Goal: Task Accomplishment & Management: Complete application form

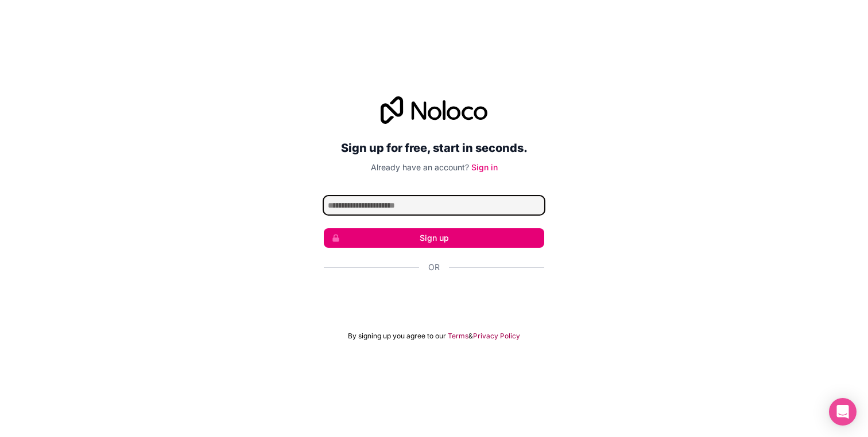
click at [421, 196] on input "Email address" at bounding box center [434, 205] width 220 height 18
click at [488, 166] on link "Sign in" at bounding box center [484, 167] width 26 height 10
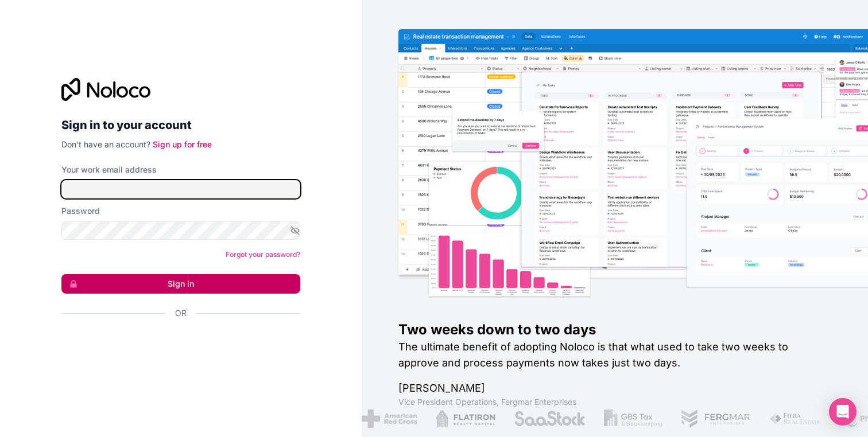
type input "**********"
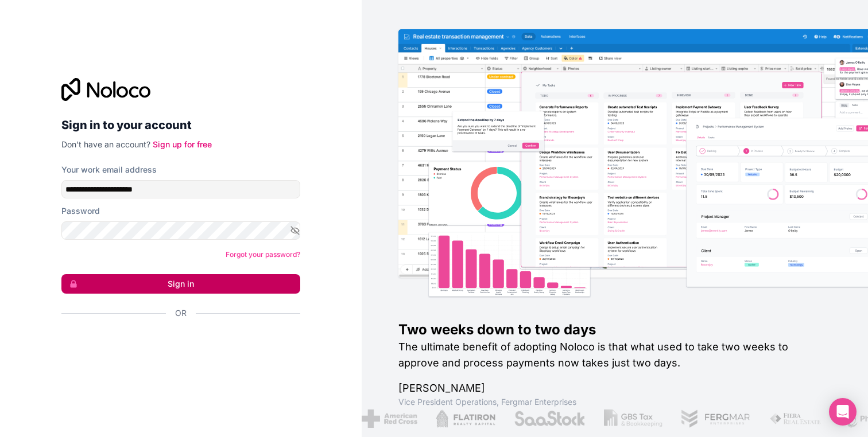
click at [213, 281] on button "Sign in" at bounding box center [180, 284] width 239 height 20
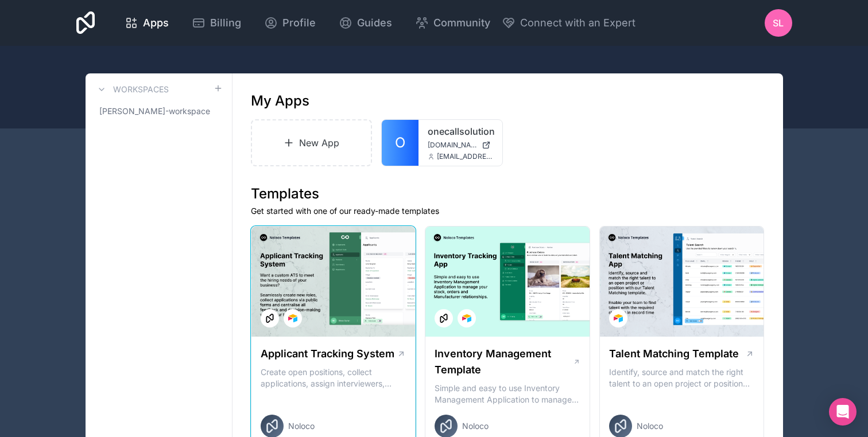
click at [319, 270] on div at bounding box center [333, 282] width 164 height 110
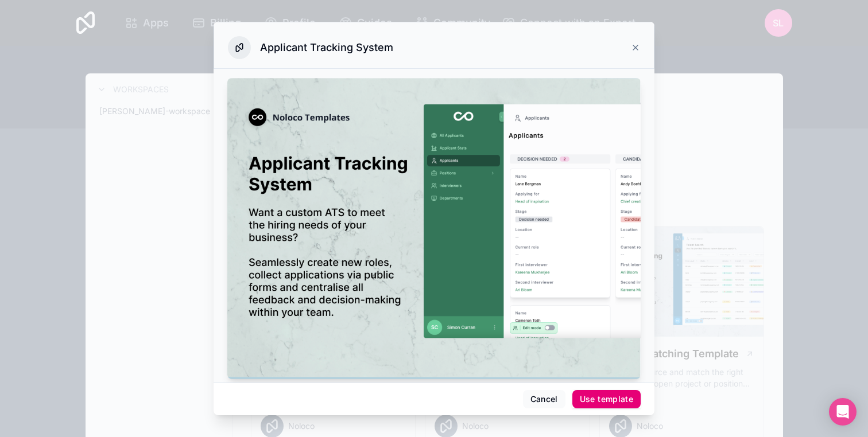
click at [600, 394] on div "Use template" at bounding box center [606, 399] width 53 height 10
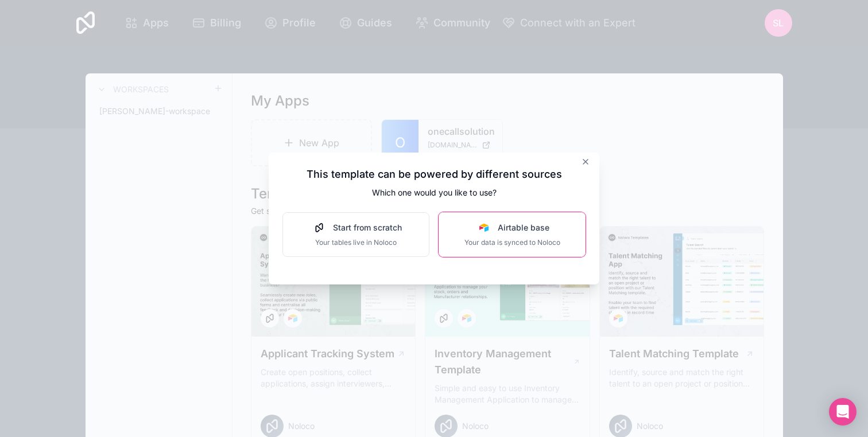
click at [470, 228] on div "Airtable base" at bounding box center [512, 227] width 96 height 11
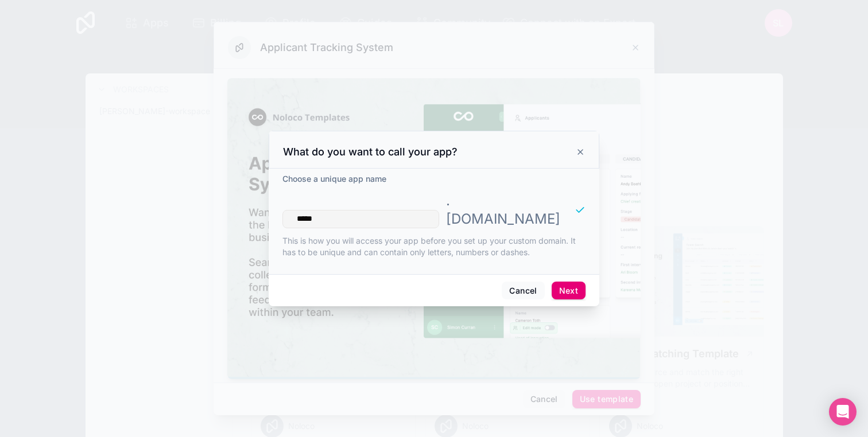
type input "*****"
click at [573, 282] on button "Next" at bounding box center [569, 291] width 34 height 18
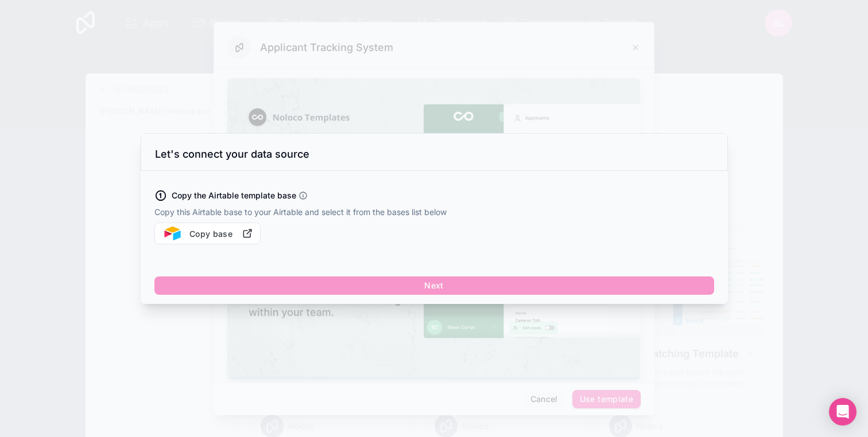
click at [474, 124] on div at bounding box center [434, 218] width 868 height 437
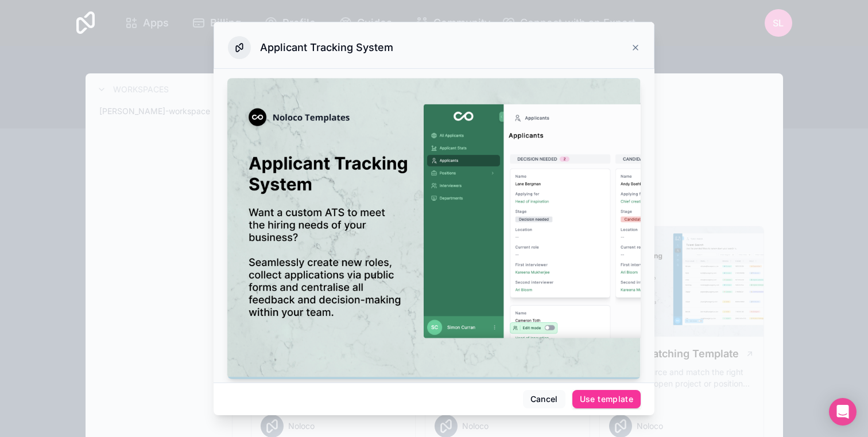
click at [639, 48] on icon at bounding box center [635, 47] width 9 height 9
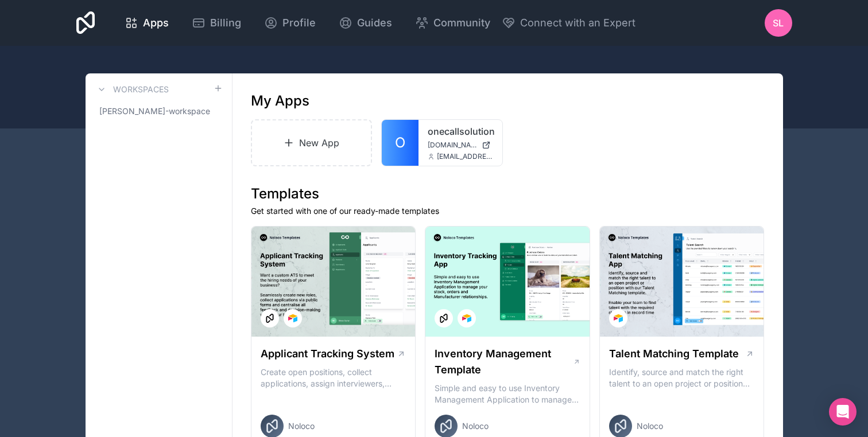
click at [94, 25] on icon at bounding box center [85, 22] width 19 height 23
click at [445, 145] on span "[DOMAIN_NAME]" at bounding box center [452, 145] width 49 height 9
click at [0, 0] on icon at bounding box center [0, 0] width 0 height 0
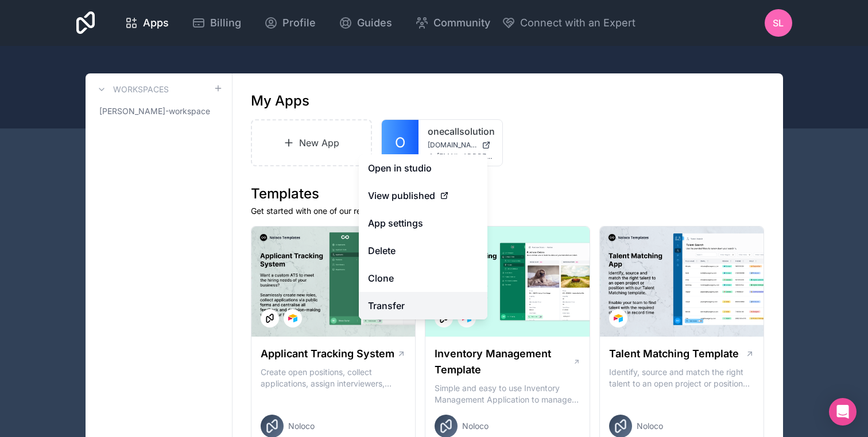
drag, startPoint x: 421, startPoint y: 308, endPoint x: 398, endPoint y: 250, distance: 62.0
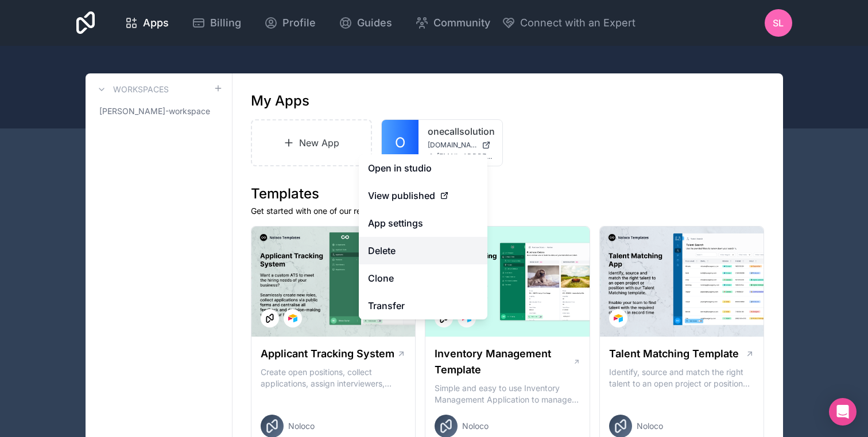
click at [398, 250] on button "Delete" at bounding box center [423, 251] width 129 height 28
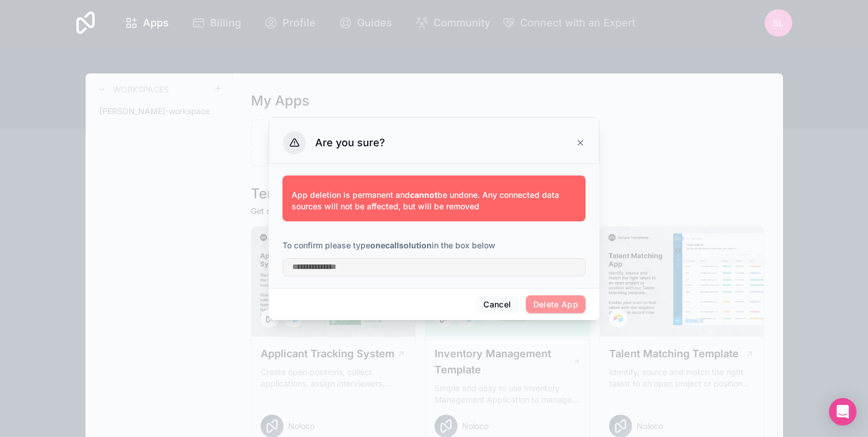
click at [514, 282] on div "App deletion is permanent and cannot be undone. Any connected data sources will…" at bounding box center [434, 226] width 331 height 124
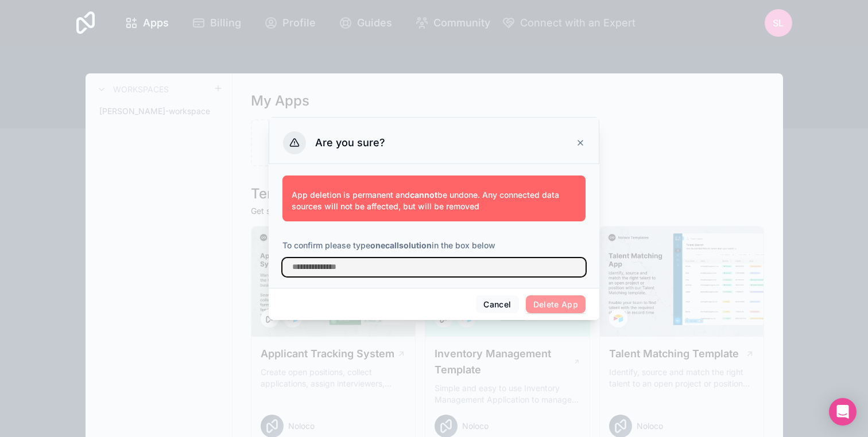
click at [513, 267] on input "text" at bounding box center [433, 267] width 303 height 18
type input "**********"
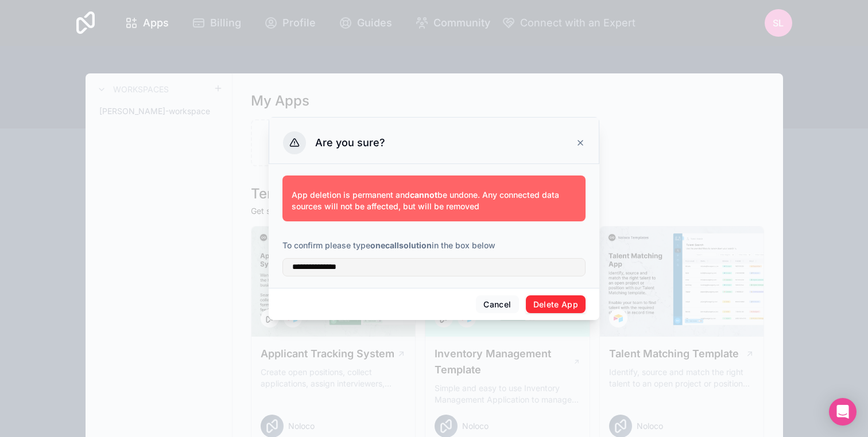
click at [542, 310] on button "Delete App" at bounding box center [556, 305] width 60 height 18
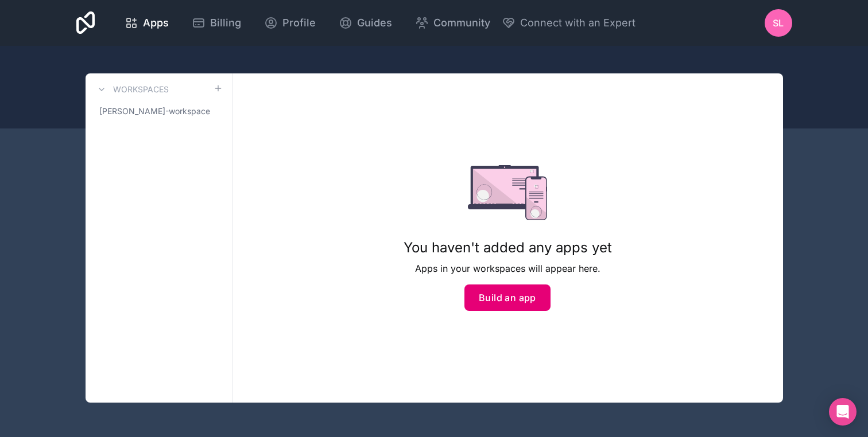
click at [529, 306] on button "Build an app" at bounding box center [507, 298] width 86 height 26
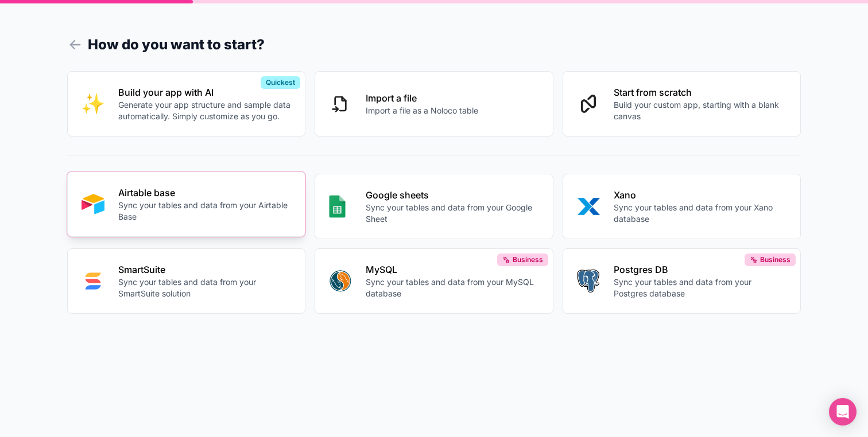
click at [218, 204] on p "Sync your tables and data from your Airtable Base" at bounding box center [204, 211] width 173 height 23
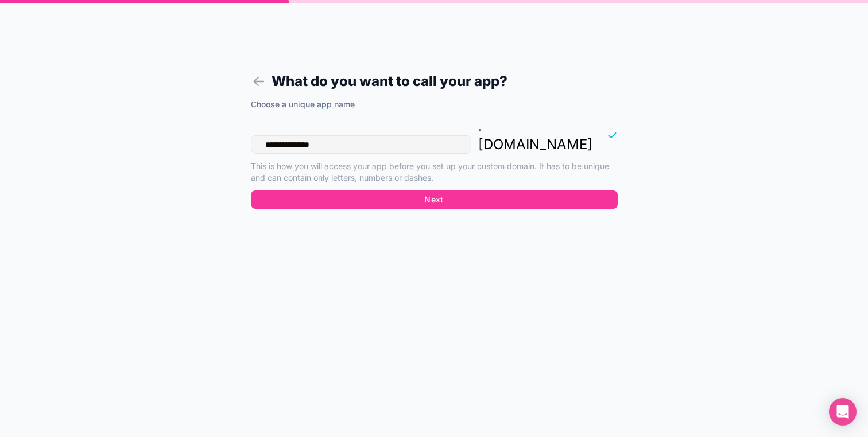
click at [362, 135] on input "**********" at bounding box center [361, 144] width 220 height 18
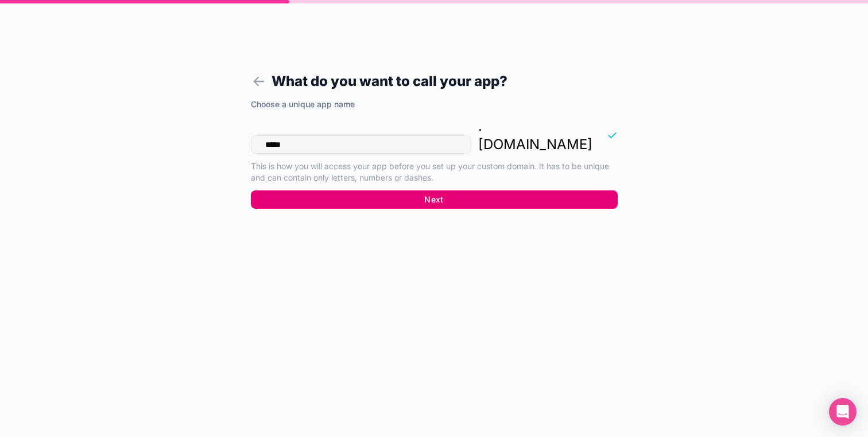
type input "*****"
click at [410, 191] on button "Next" at bounding box center [434, 200] width 367 height 18
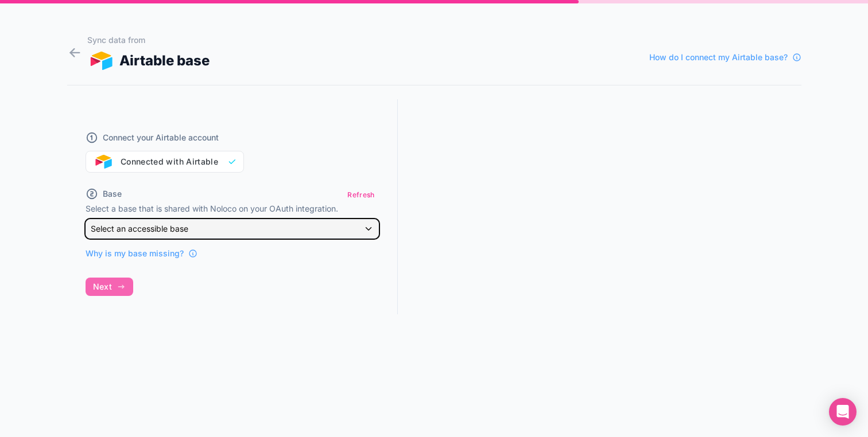
click at [306, 228] on div "Select an accessible base" at bounding box center [232, 229] width 292 height 18
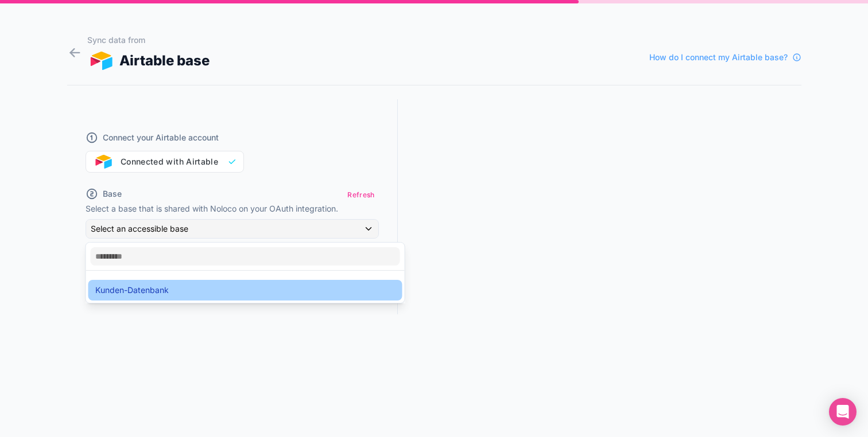
click at [179, 285] on div "Kunden-Datenbank" at bounding box center [245, 291] width 300 height 14
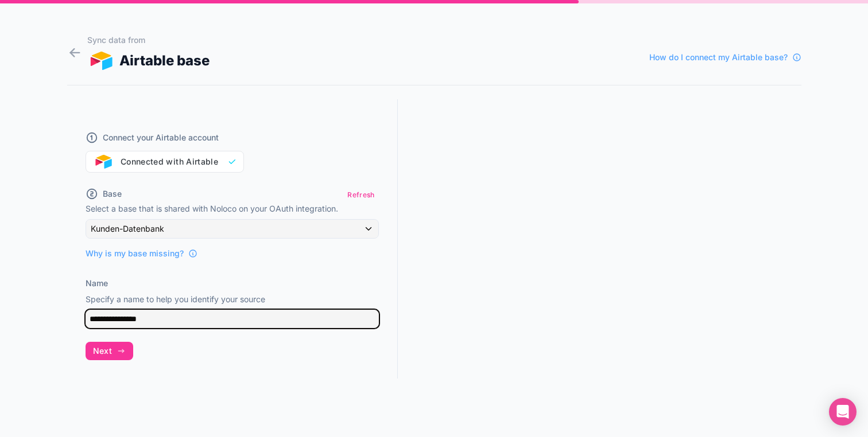
click at [123, 323] on input "**********" at bounding box center [232, 319] width 293 height 18
click at [146, 319] on input "**********" at bounding box center [232, 319] width 293 height 18
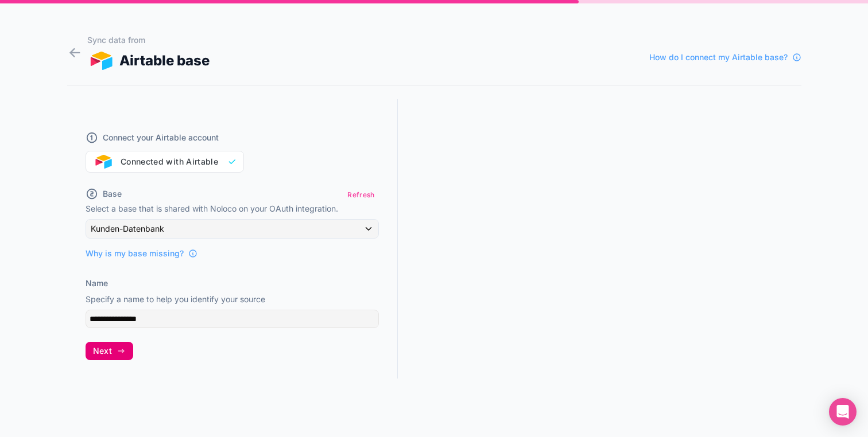
click at [114, 354] on button "Next" at bounding box center [110, 351] width 48 height 18
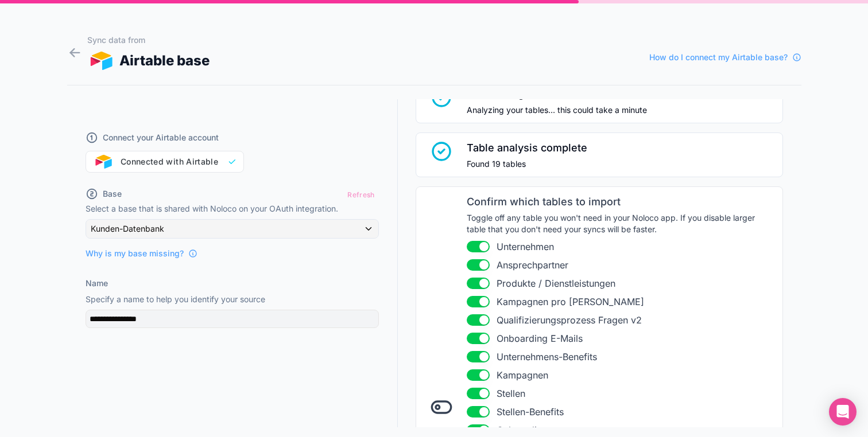
scroll to position [295, 0]
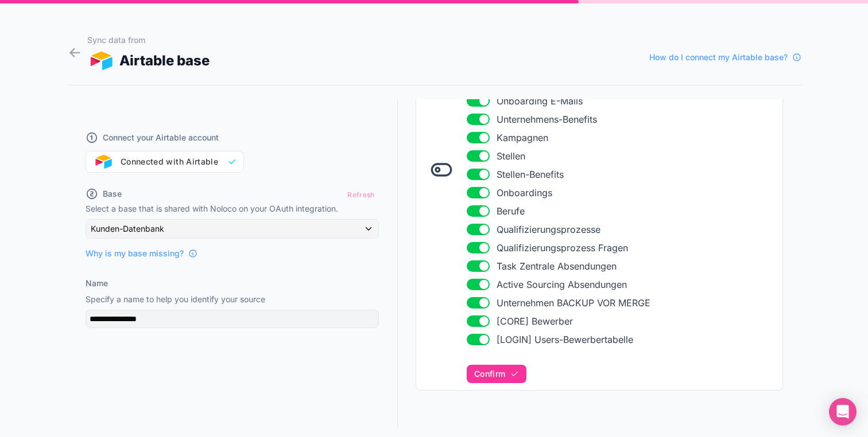
click at [479, 301] on button "Use setting" at bounding box center [478, 302] width 23 height 11
click at [479, 284] on button "Use setting" at bounding box center [478, 284] width 23 height 11
click at [481, 269] on button "Use setting" at bounding box center [478, 266] width 23 height 11
click at [481, 250] on button "Use setting" at bounding box center [478, 247] width 23 height 11
click at [481, 234] on button "Use setting" at bounding box center [478, 229] width 23 height 11
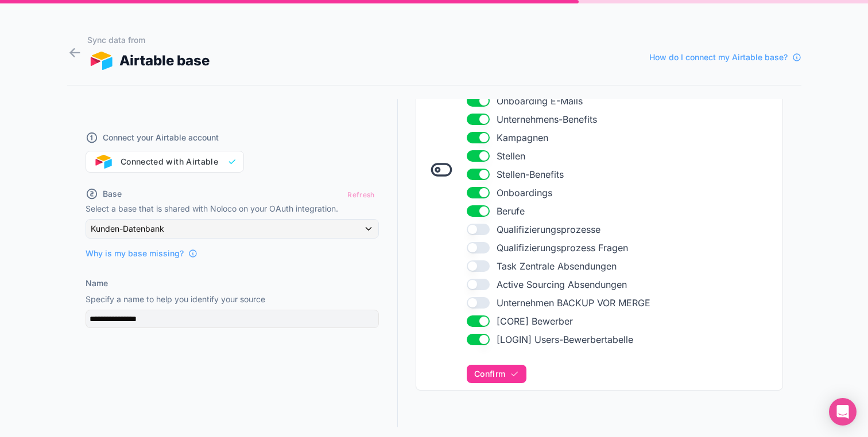
click at [481, 207] on button "Use setting" at bounding box center [478, 210] width 23 height 11
click at [481, 193] on button "Use setting" at bounding box center [478, 192] width 23 height 11
click at [479, 177] on button "Use setting" at bounding box center [478, 174] width 23 height 11
click at [479, 164] on ul "Use setting Unternehmen Use setting Ansprechpartner Use setting Produkte / Dien…" at bounding box center [621, 174] width 309 height 344
click at [479, 156] on button "Use setting" at bounding box center [478, 155] width 23 height 11
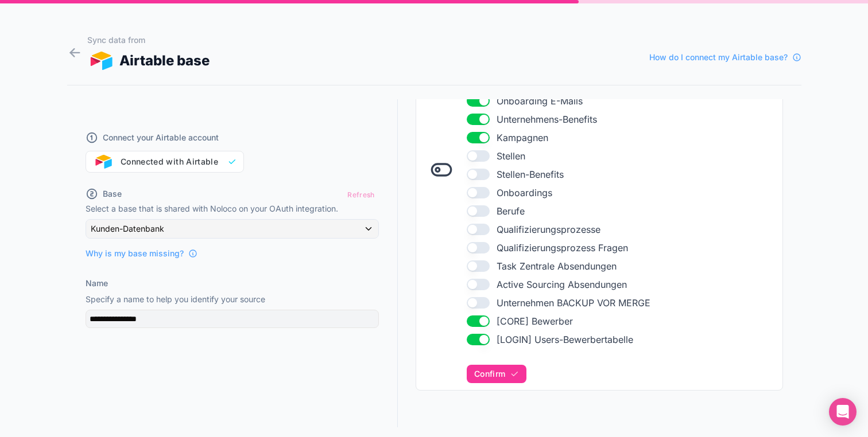
click at [479, 143] on button "Use setting" at bounding box center [478, 137] width 23 height 11
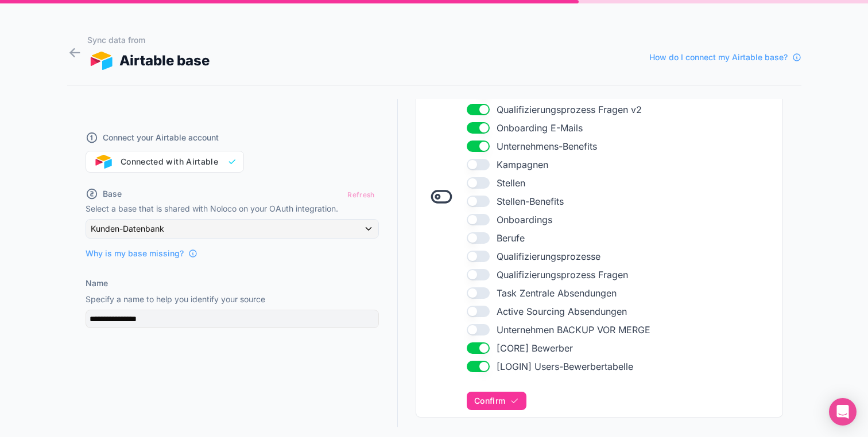
scroll to position [267, 0]
click at [480, 150] on button "Use setting" at bounding box center [478, 147] width 23 height 11
click at [480, 147] on button "Use setting" at bounding box center [478, 147] width 23 height 11
click at [480, 127] on button "Use setting" at bounding box center [478, 128] width 23 height 11
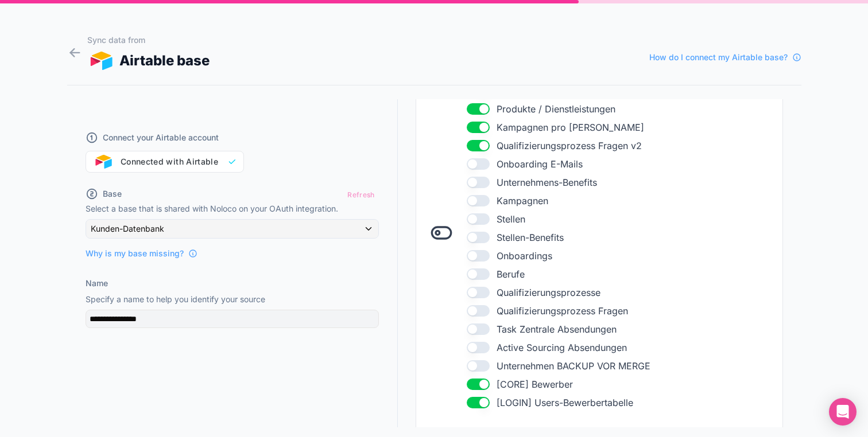
scroll to position [215, 0]
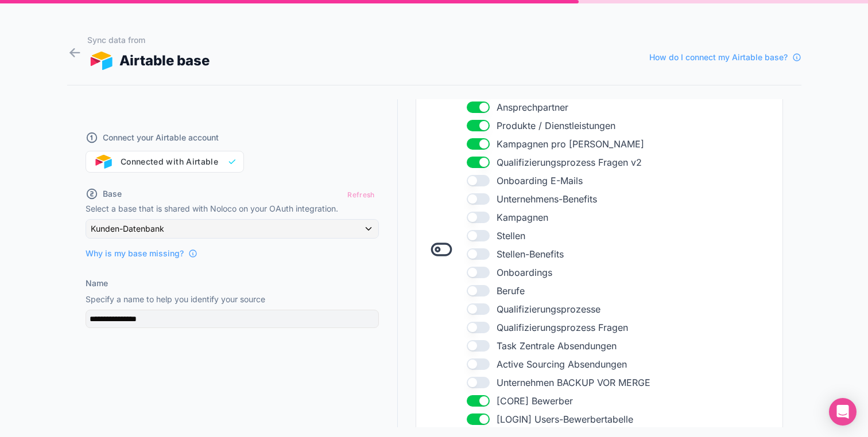
click at [477, 161] on button "Use setting" at bounding box center [478, 162] width 23 height 11
click at [477, 146] on button "Use setting" at bounding box center [478, 143] width 23 height 11
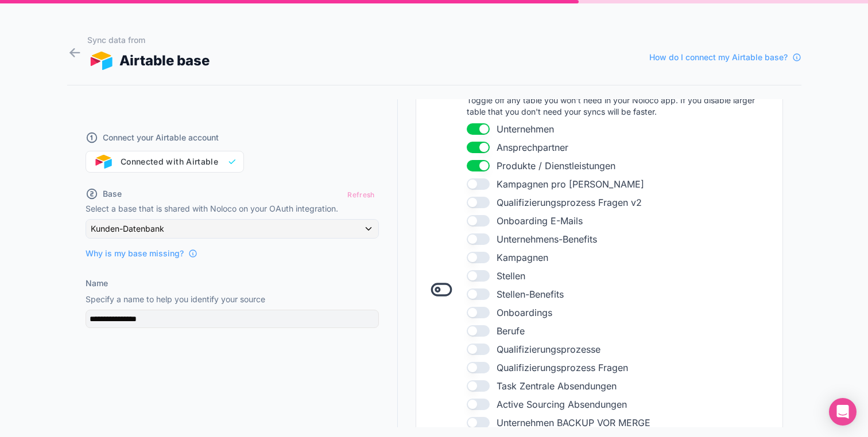
scroll to position [145, 0]
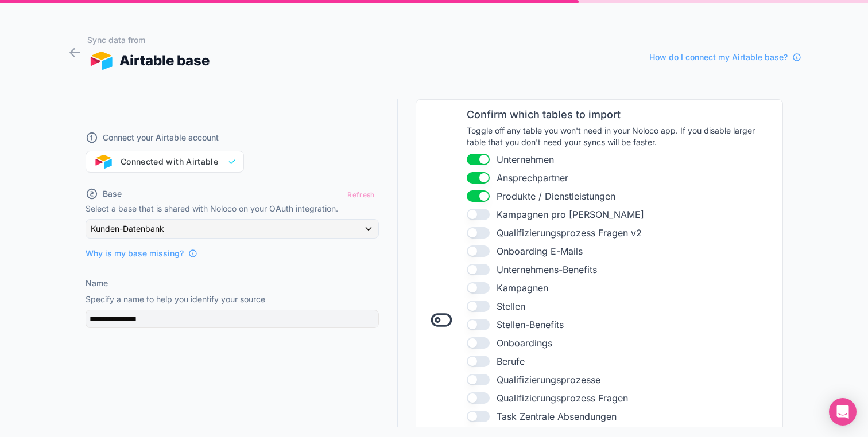
click at [478, 193] on button "Use setting" at bounding box center [478, 196] width 23 height 11
click at [482, 183] on button "Use setting" at bounding box center [478, 177] width 23 height 11
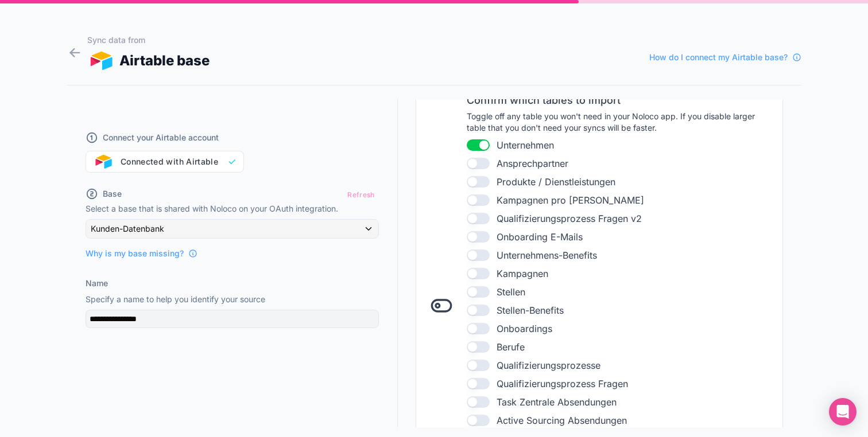
scroll to position [166, 0]
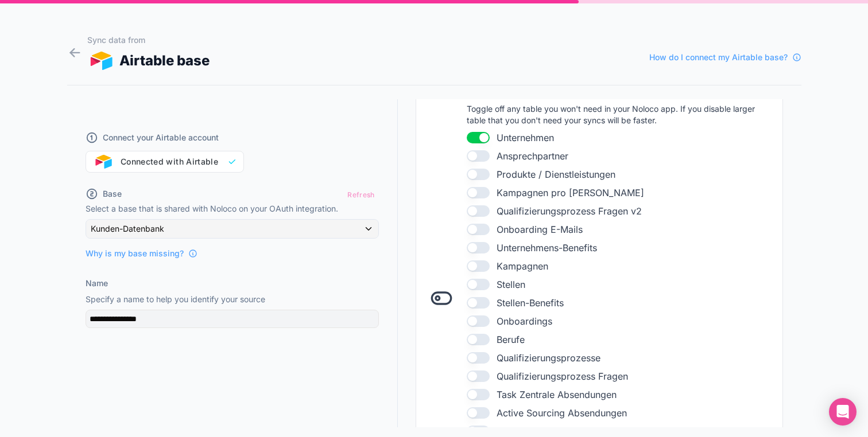
click at [474, 138] on button "Use setting" at bounding box center [478, 137] width 23 height 11
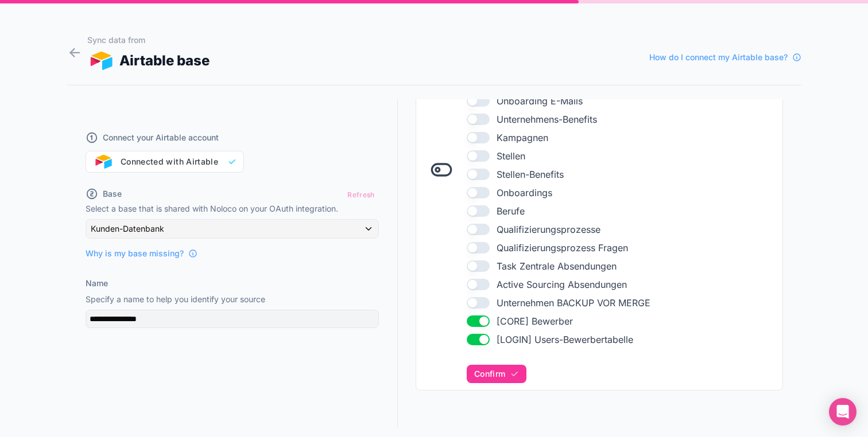
click at [476, 341] on button "Use setting" at bounding box center [478, 339] width 23 height 11
click at [503, 370] on span "Confirm" at bounding box center [489, 374] width 31 height 10
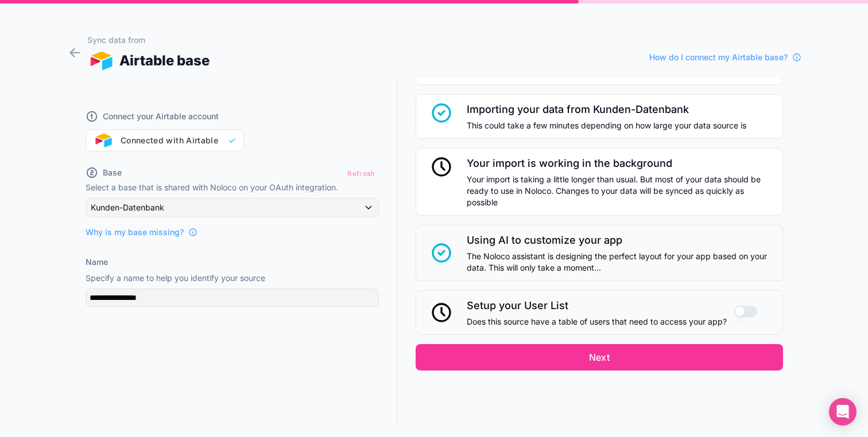
scroll to position [581, 0]
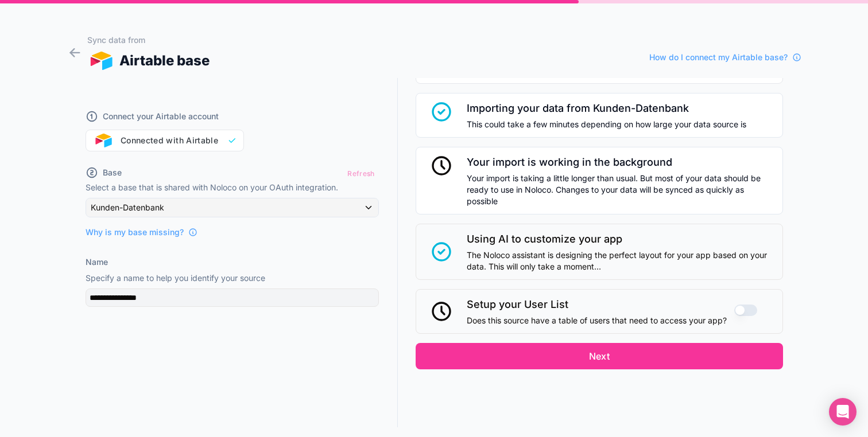
click at [746, 310] on button "Use setting" at bounding box center [745, 310] width 23 height 11
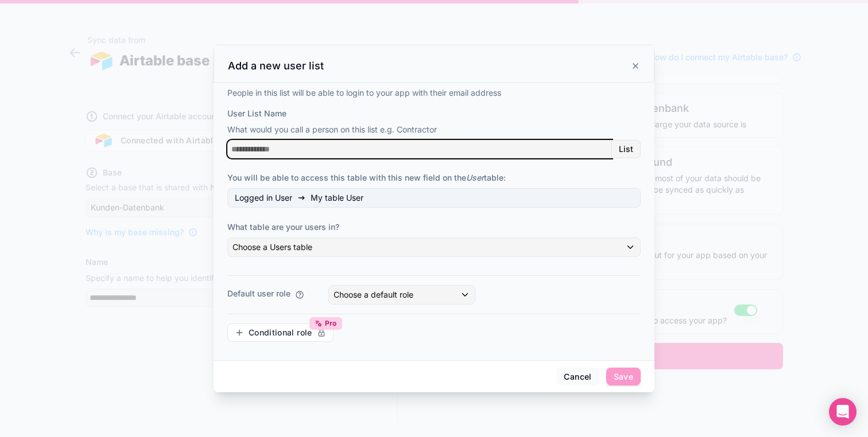
click at [320, 144] on input "User List Name" at bounding box center [419, 149] width 385 height 18
type input "******"
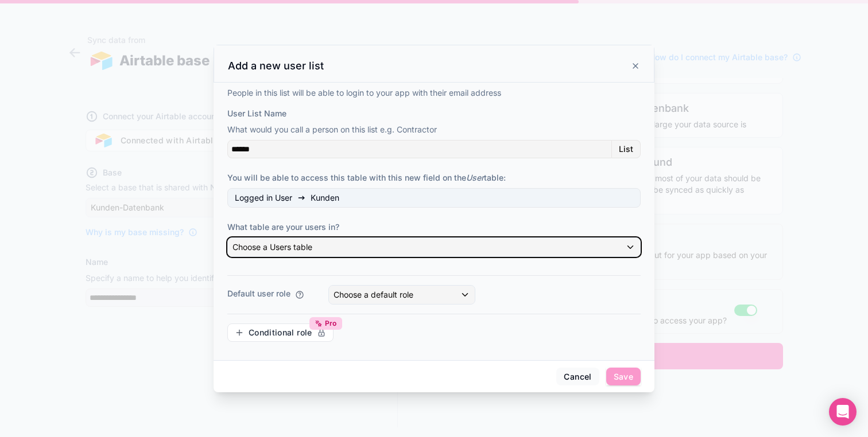
click at [292, 238] on button "Choose a Users table" at bounding box center [433, 248] width 413 height 20
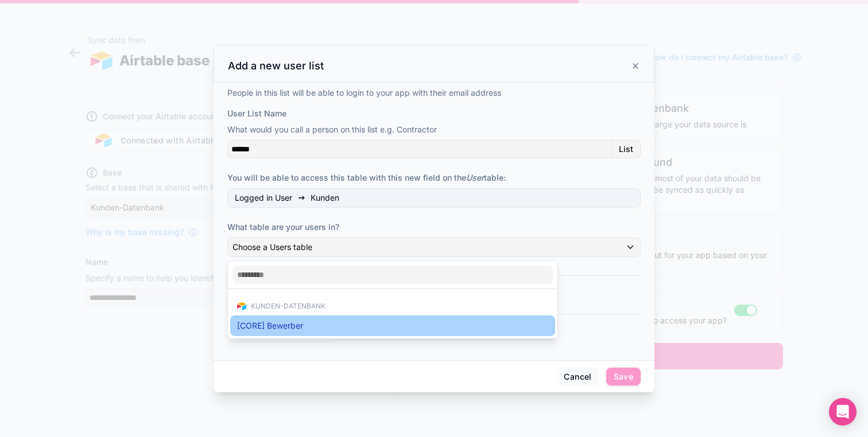
click at [278, 321] on span "[CORE] Bewerber" at bounding box center [270, 326] width 66 height 14
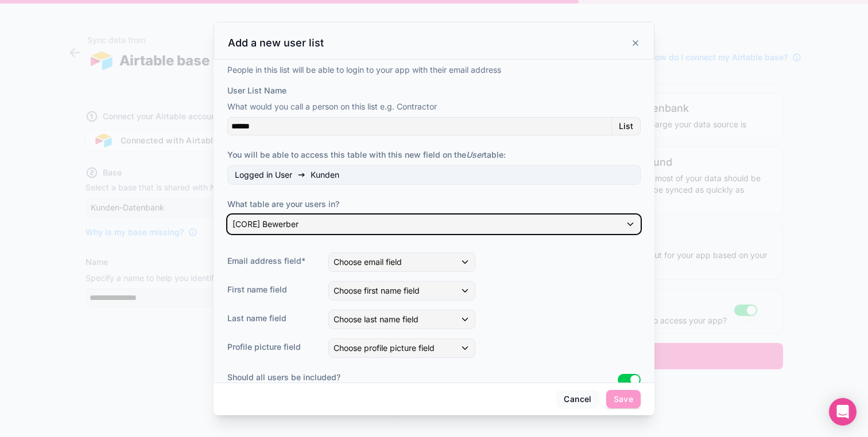
click at [341, 216] on div "[CORE] Bewerber" at bounding box center [434, 224] width 412 height 18
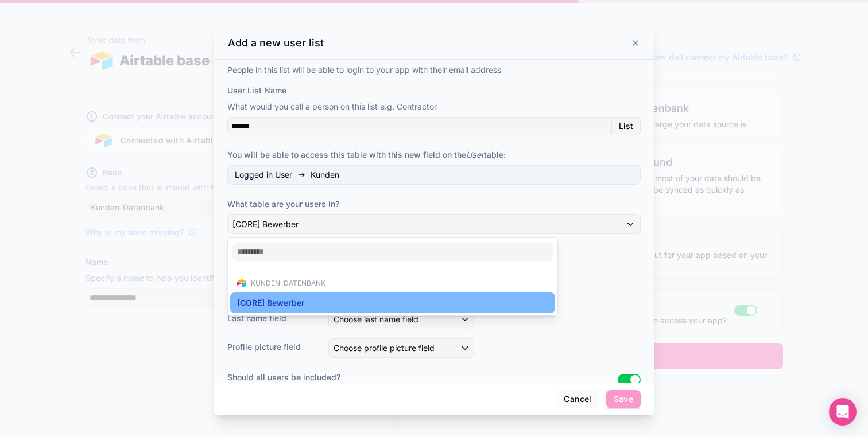
click at [309, 282] on span "Kunden-Datenbank" at bounding box center [288, 283] width 75 height 9
click at [564, 394] on div at bounding box center [434, 218] width 868 height 437
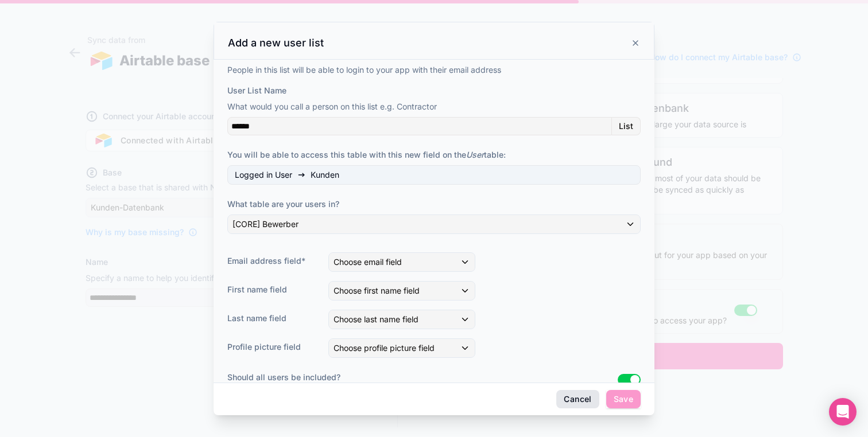
click at [570, 394] on button "Cancel" at bounding box center [577, 399] width 42 height 18
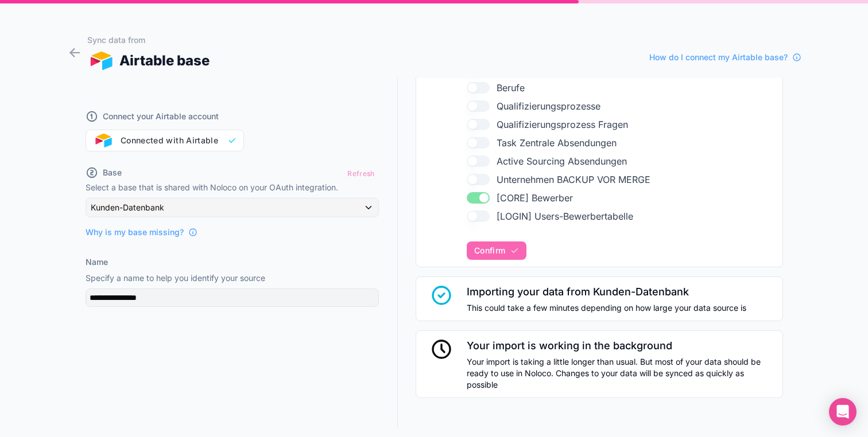
scroll to position [0, 0]
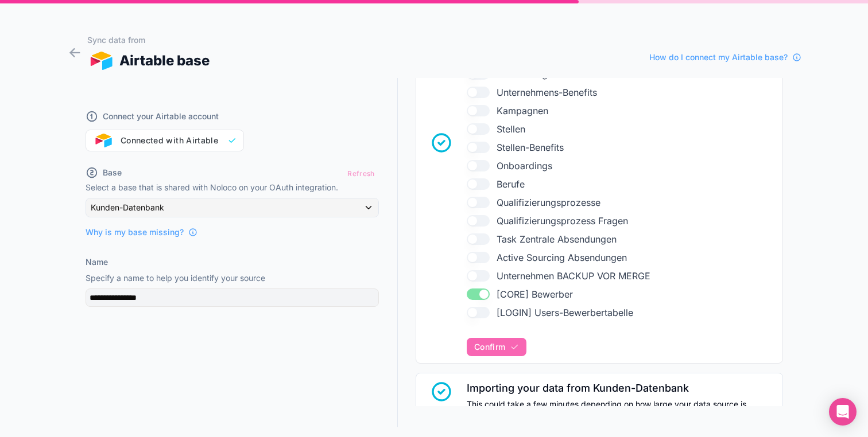
click at [477, 286] on ul "Use setting Unternehmen Use setting Ansprechpartner Use setting Produkte / Dien…" at bounding box center [621, 147] width 309 height 344
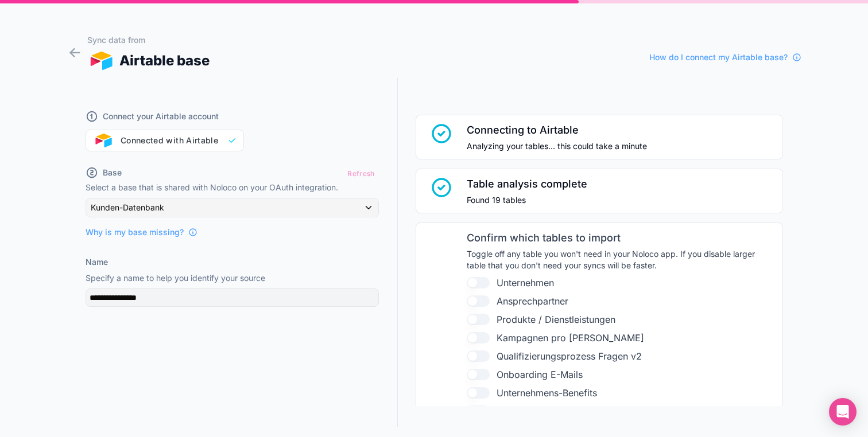
scroll to position [231, 0]
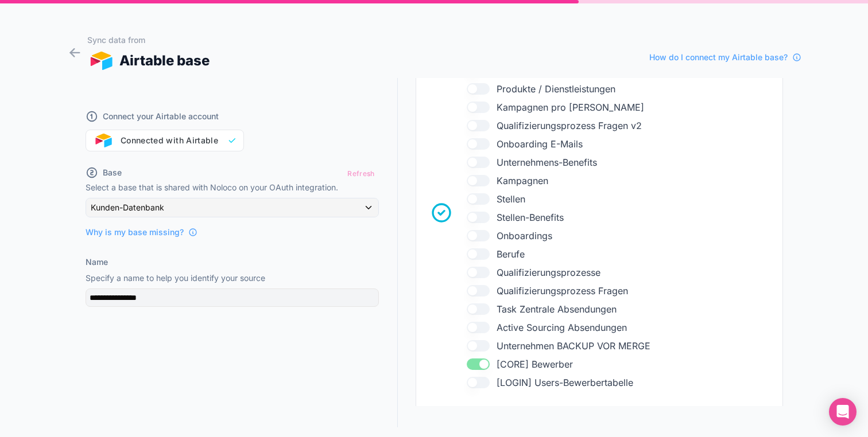
click at [440, 210] on icon at bounding box center [441, 212] width 23 height 23
click at [71, 46] on icon at bounding box center [74, 53] width 15 height 16
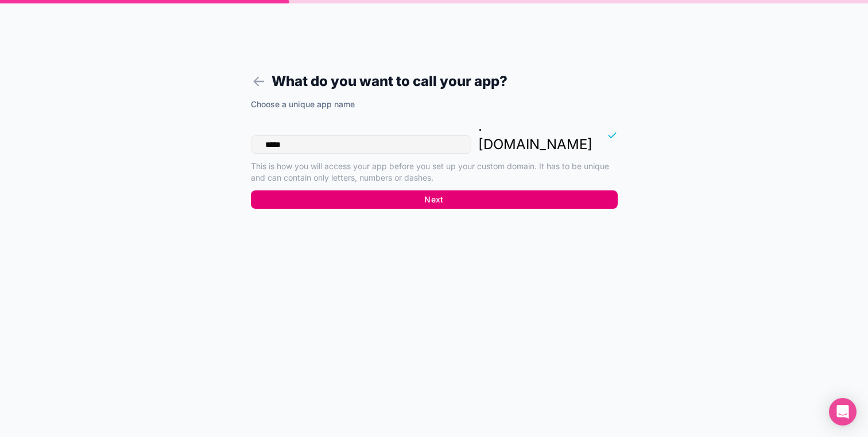
click at [383, 191] on button "Next" at bounding box center [434, 200] width 367 height 18
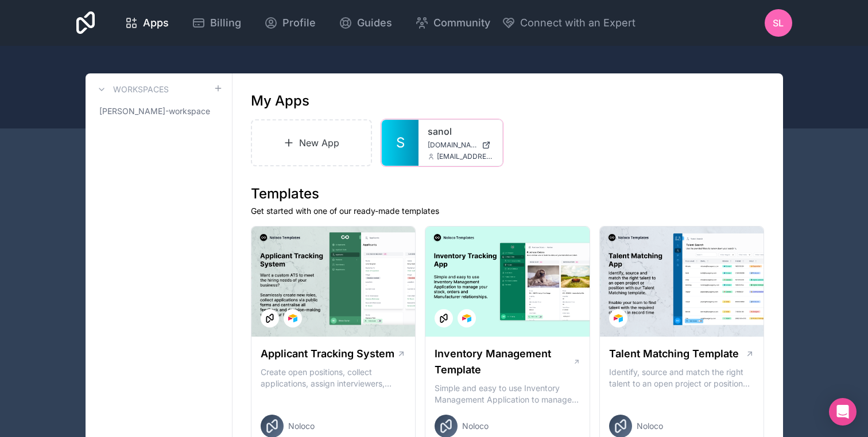
click at [0, 0] on icon at bounding box center [0, 0] width 0 height 0
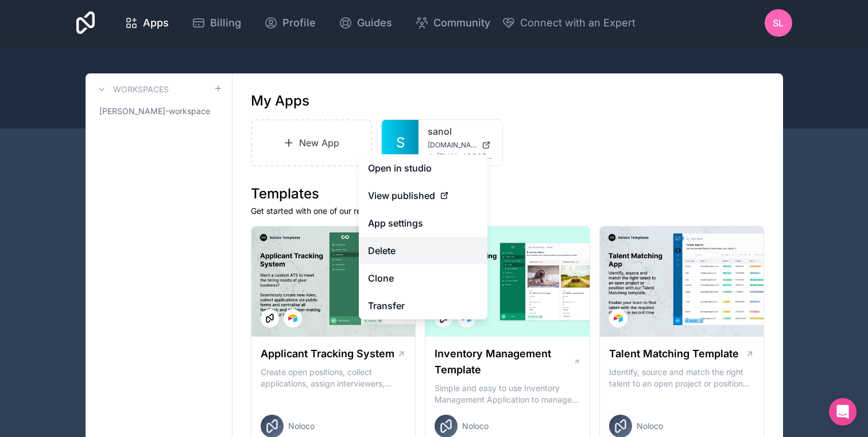
click at [427, 255] on button "Delete" at bounding box center [423, 251] width 129 height 28
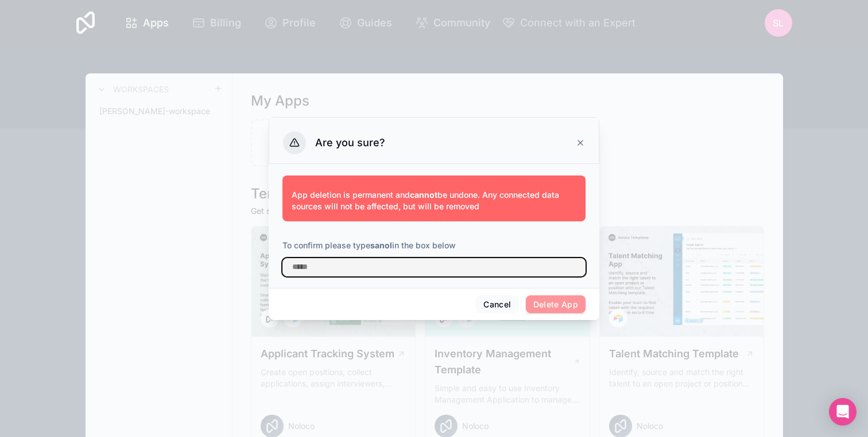
click at [383, 263] on input "text" at bounding box center [433, 267] width 303 height 18
type input "*****"
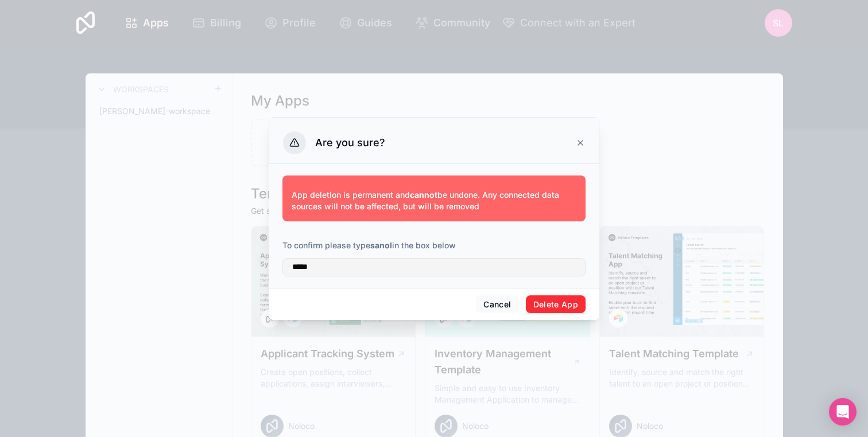
click at [550, 301] on button "Delete App" at bounding box center [556, 305] width 60 height 18
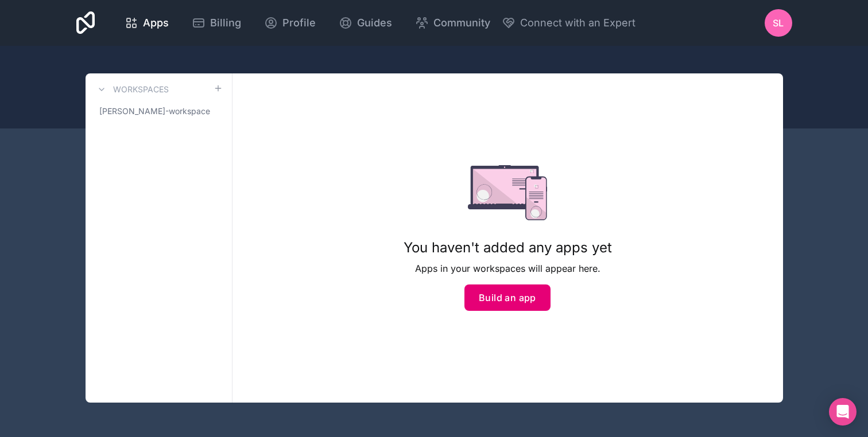
click at [529, 309] on button "Build an app" at bounding box center [507, 298] width 86 height 26
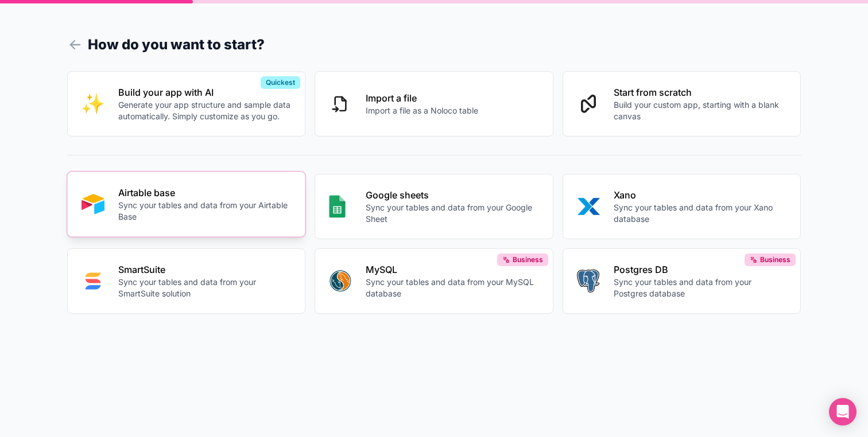
click at [244, 210] on p "Sync your tables and data from your Airtable Base" at bounding box center [204, 211] width 173 height 23
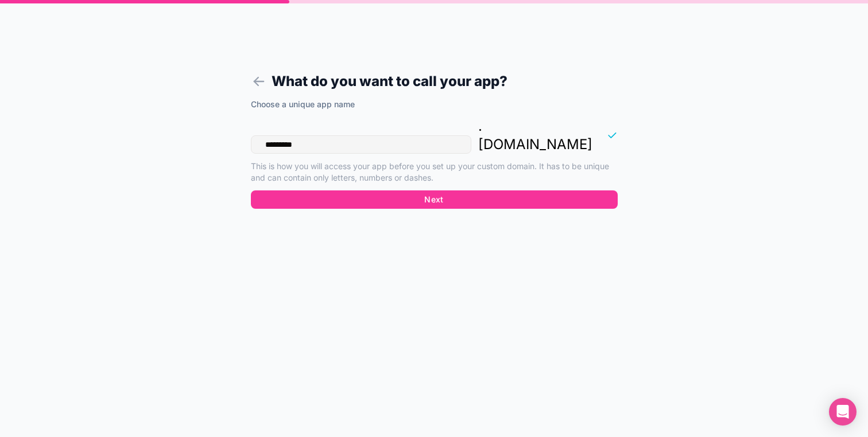
type input "**********"
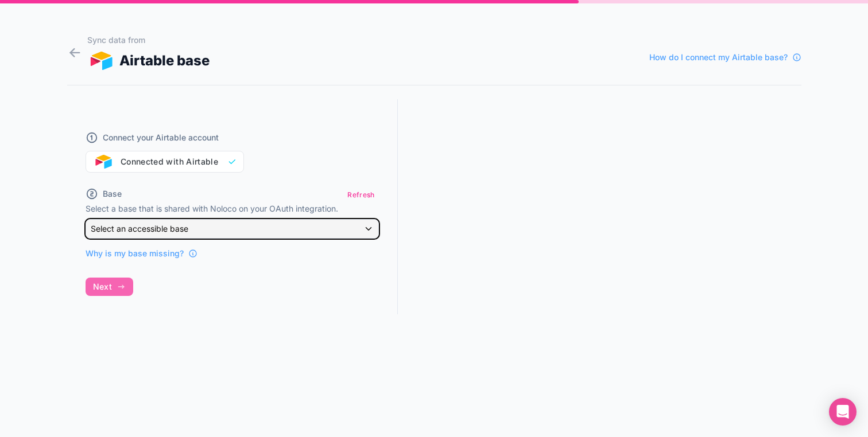
click at [164, 233] on span "Select an accessible base" at bounding box center [140, 229] width 98 height 10
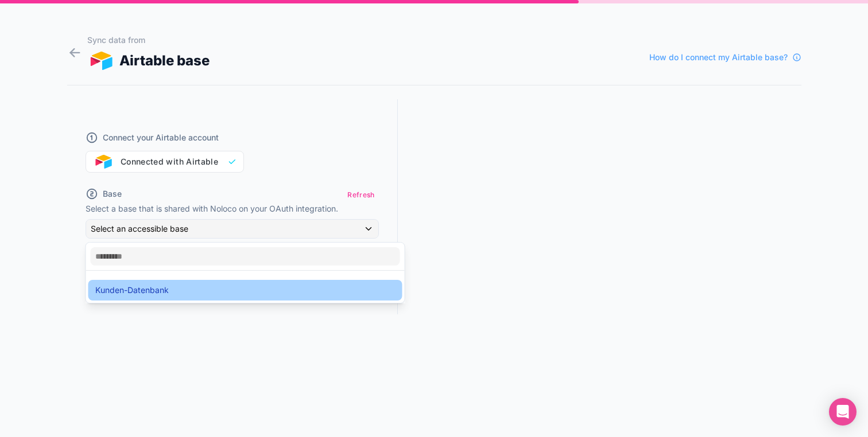
click at [157, 286] on span "Kunden-Datenbank" at bounding box center [131, 291] width 73 height 14
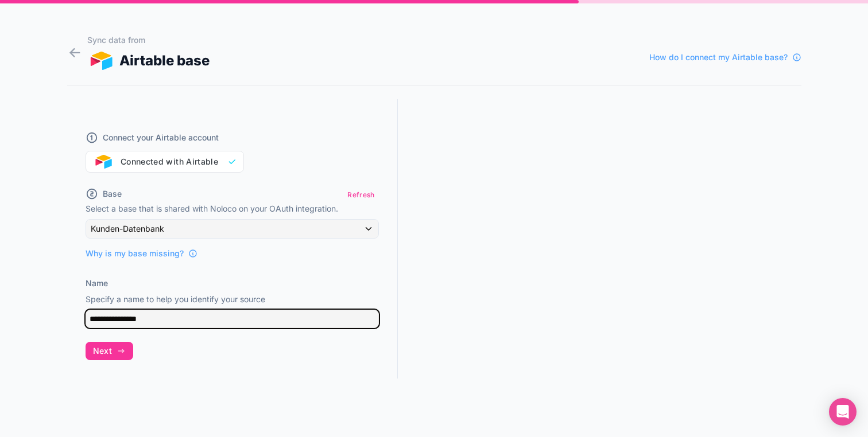
click at [132, 319] on input "**********" at bounding box center [232, 319] width 293 height 18
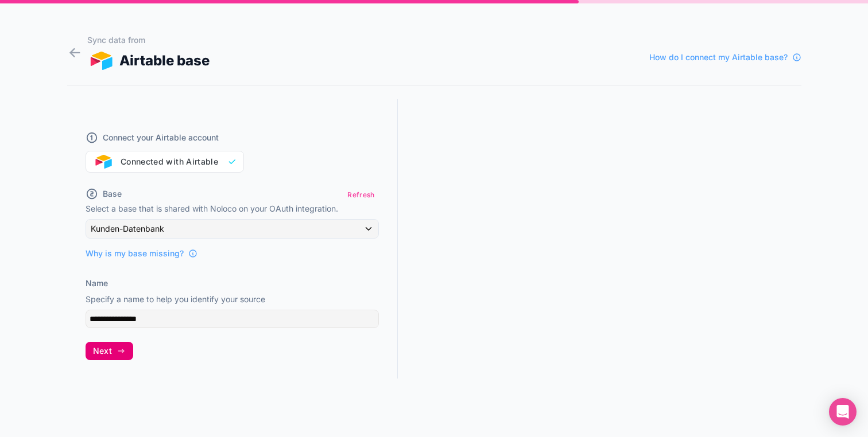
click at [122, 343] on button "Next" at bounding box center [110, 351] width 48 height 18
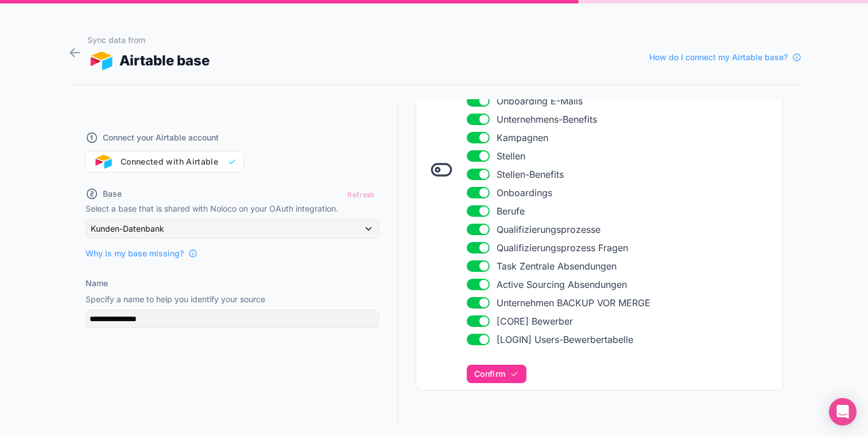
scroll to position [277, 0]
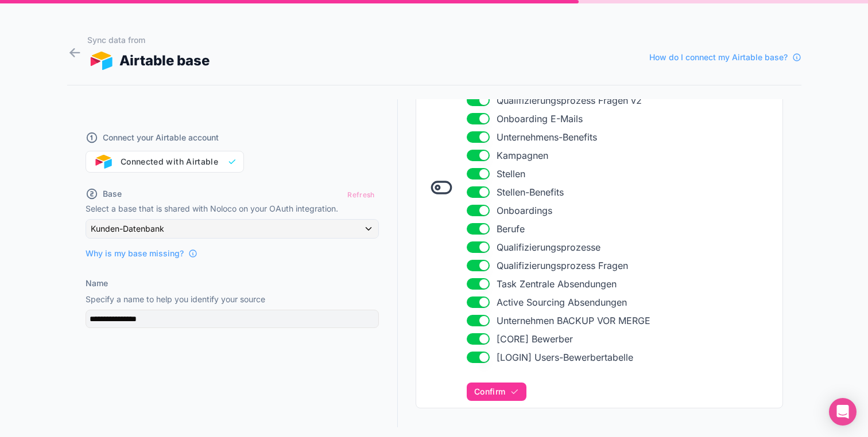
click at [437, 189] on icon at bounding box center [438, 187] width 4 height 4
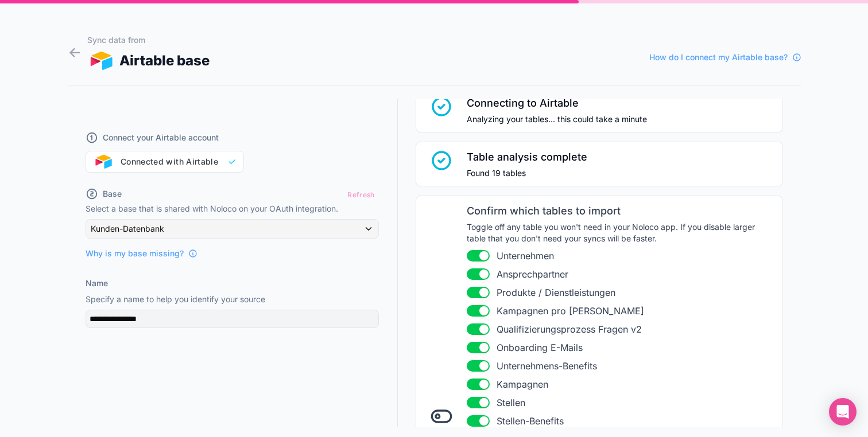
scroll to position [72, 0]
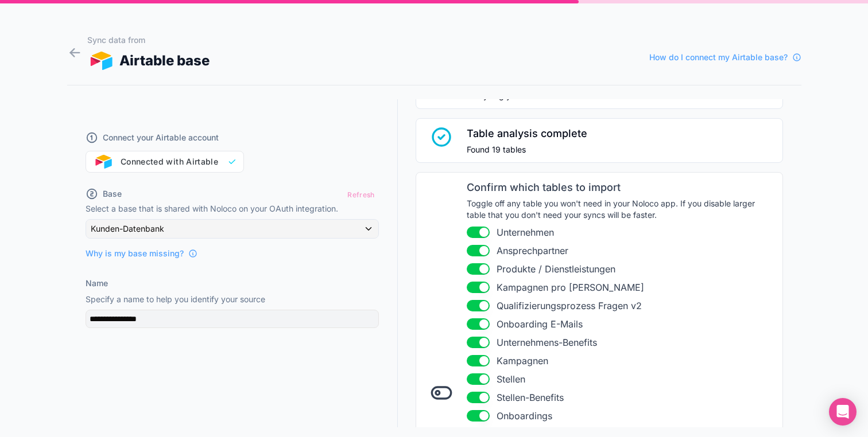
click at [479, 239] on li "Use setting Unternehmen" at bounding box center [621, 233] width 309 height 14
click at [479, 230] on button "Use setting" at bounding box center [478, 232] width 23 height 11
click at [479, 250] on button "Use setting" at bounding box center [478, 250] width 23 height 11
click at [479, 274] on button "Use setting" at bounding box center [478, 268] width 23 height 11
click at [478, 290] on button "Use setting" at bounding box center [478, 287] width 23 height 11
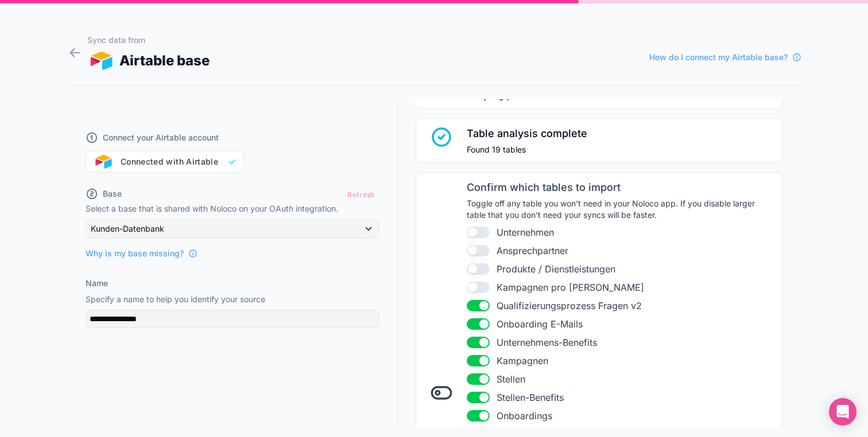
click at [478, 305] on button "Use setting" at bounding box center [478, 305] width 23 height 11
click at [478, 324] on button "Use setting" at bounding box center [478, 324] width 23 height 11
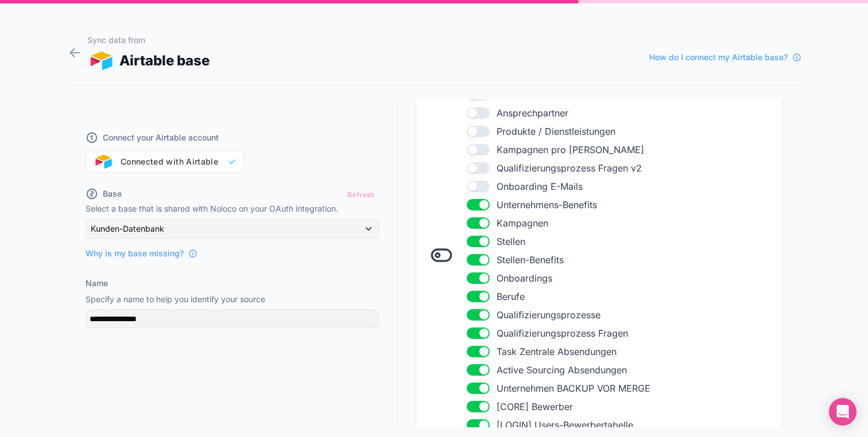
scroll to position [263, 0]
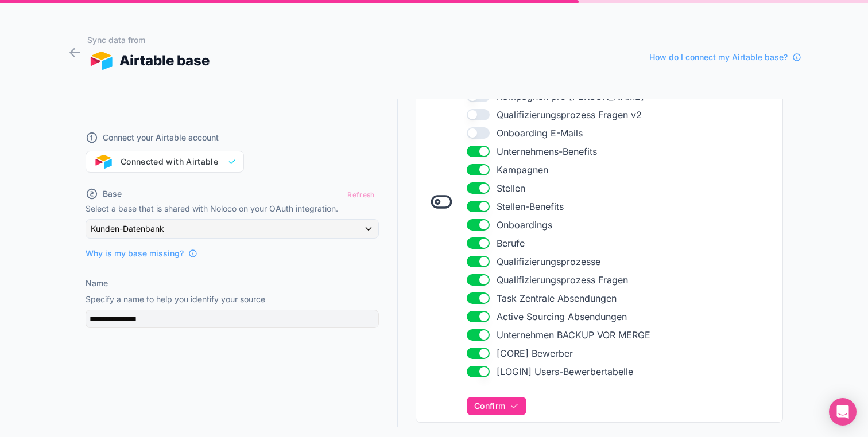
click at [483, 153] on button "Use setting" at bounding box center [478, 151] width 23 height 11
click at [483, 172] on button "Use setting" at bounding box center [478, 169] width 23 height 11
click at [483, 188] on button "Use setting" at bounding box center [478, 188] width 23 height 11
click at [483, 203] on button "Use setting" at bounding box center [478, 206] width 23 height 11
click at [483, 219] on button "Use setting" at bounding box center [478, 224] width 23 height 11
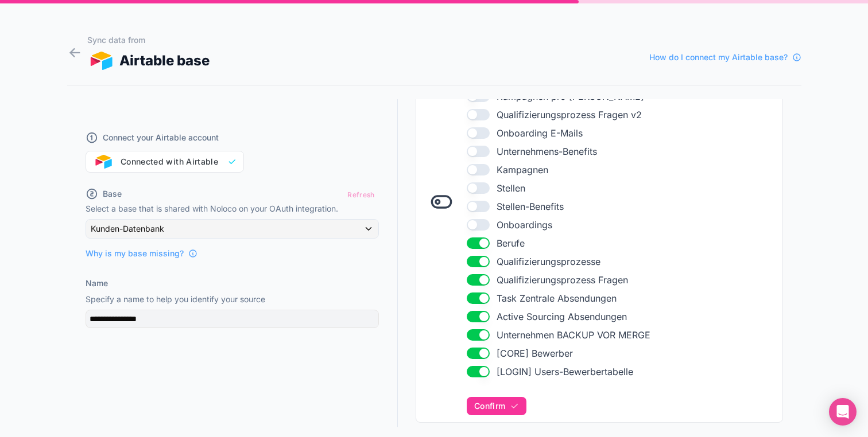
click at [483, 233] on ul "Use setting Unternehmen Use setting Ansprechpartner Use setting Produkte / Dien…" at bounding box center [621, 206] width 309 height 344
click at [483, 238] on button "Use setting" at bounding box center [478, 243] width 23 height 11
click at [483, 263] on button "Use setting" at bounding box center [478, 261] width 23 height 11
click at [483, 277] on button "Use setting" at bounding box center [478, 279] width 23 height 11
click at [483, 292] on li "Use setting Task Zentrale Absendungen" at bounding box center [621, 299] width 309 height 14
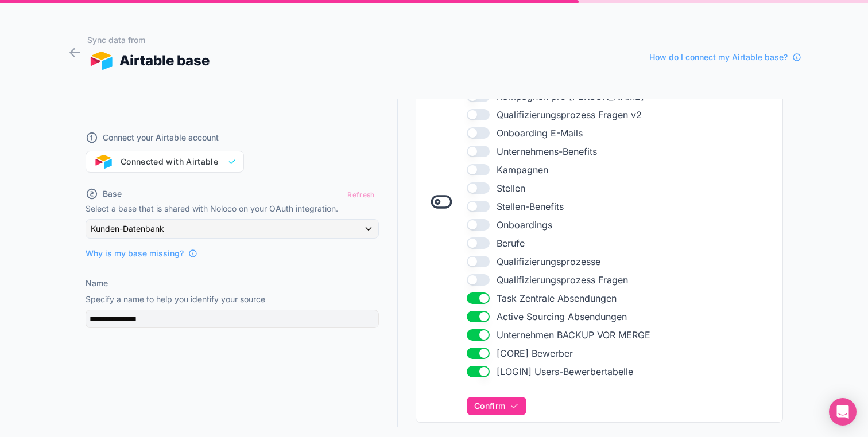
click at [483, 293] on button "Use setting" at bounding box center [478, 298] width 23 height 11
click at [483, 317] on button "Use setting" at bounding box center [478, 316] width 23 height 11
click at [483, 327] on ul "Use setting Unternehmen Use setting Ansprechpartner Use setting Produkte / Dien…" at bounding box center [621, 206] width 309 height 344
click at [483, 344] on ul "Use setting Unternehmen Use setting Ansprechpartner Use setting Produkte / Dien…" at bounding box center [621, 206] width 309 height 344
click at [483, 332] on button "Use setting" at bounding box center [478, 334] width 23 height 11
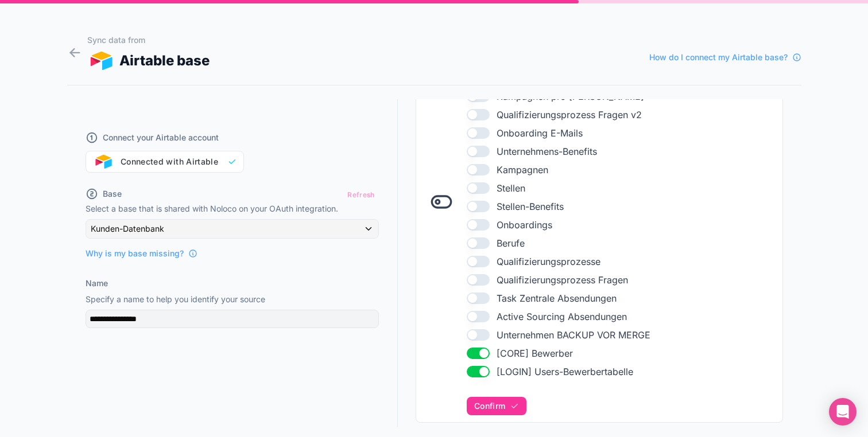
click at [483, 363] on ul "Use setting Unternehmen Use setting Ansprechpartner Use setting Produkte / Dien…" at bounding box center [621, 206] width 309 height 344
click at [484, 350] on button "Use setting" at bounding box center [478, 353] width 23 height 11
click at [483, 368] on button "Use setting" at bounding box center [478, 371] width 23 height 11
click at [479, 368] on button "Use setting" at bounding box center [478, 371] width 23 height 11
click at [479, 359] on button "Use setting" at bounding box center [478, 353] width 23 height 11
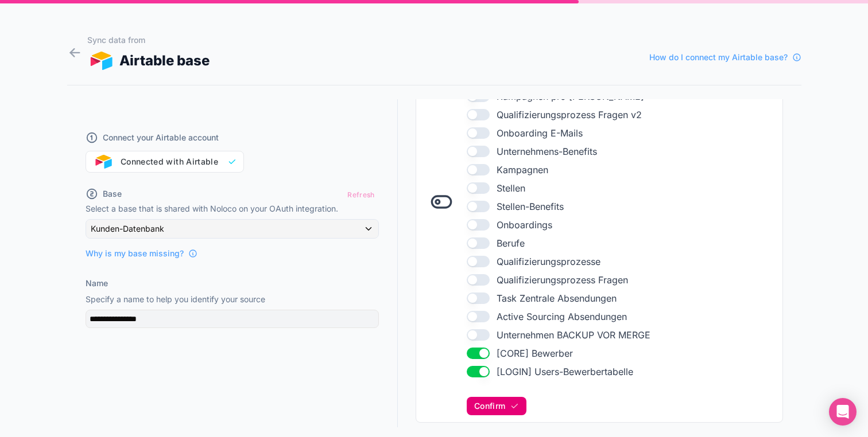
click at [513, 407] on icon "button" at bounding box center [514, 406] width 9 height 9
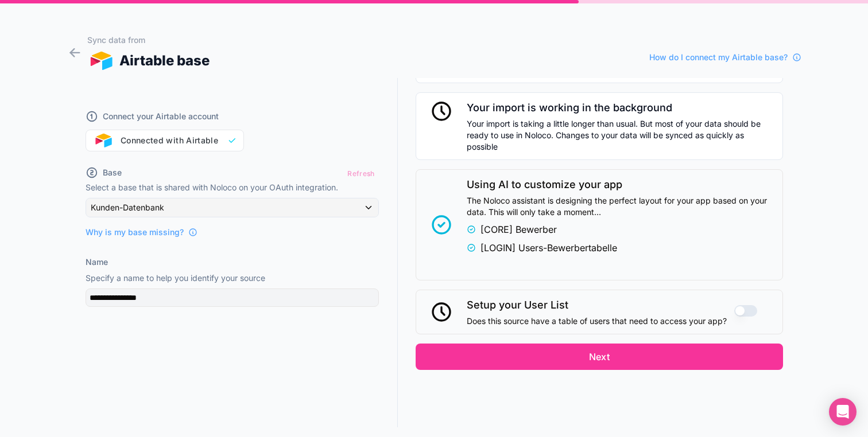
scroll to position [636, 0]
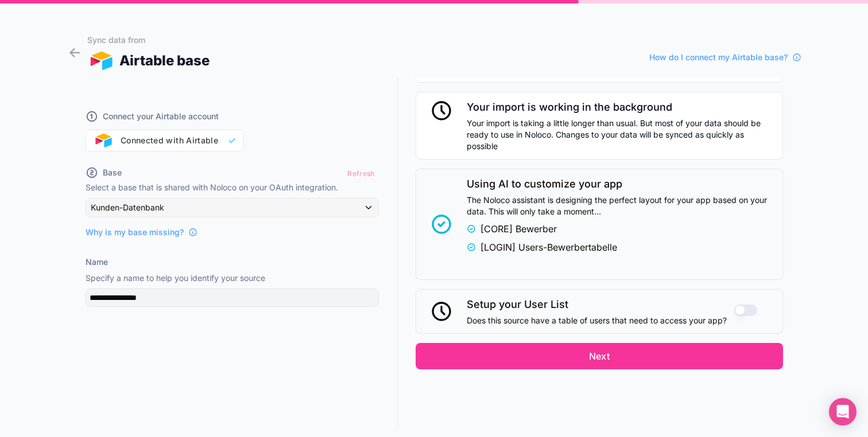
click at [746, 310] on button "Use setting" at bounding box center [745, 310] width 23 height 11
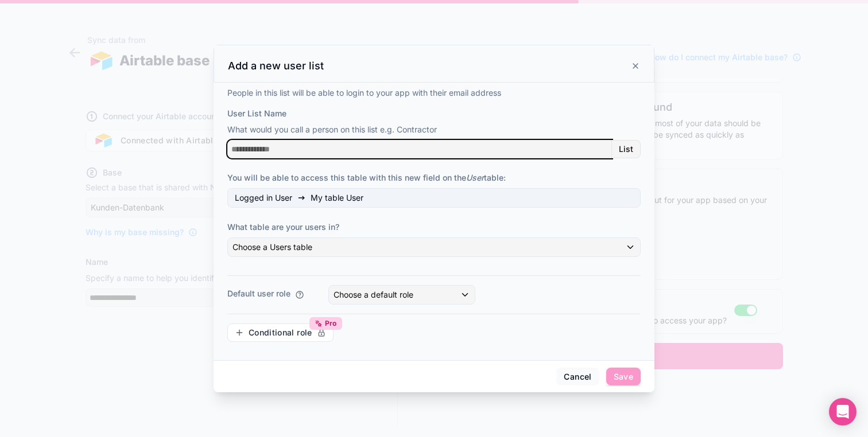
click at [280, 149] on input "User List Name" at bounding box center [419, 149] width 385 height 18
type input "******"
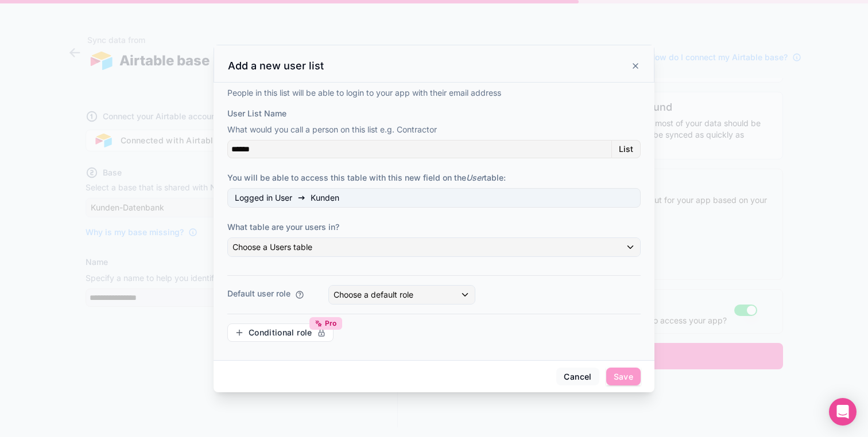
click at [317, 259] on div "People in this list will be able to login to your app with their email address …" at bounding box center [433, 219] width 413 height 264
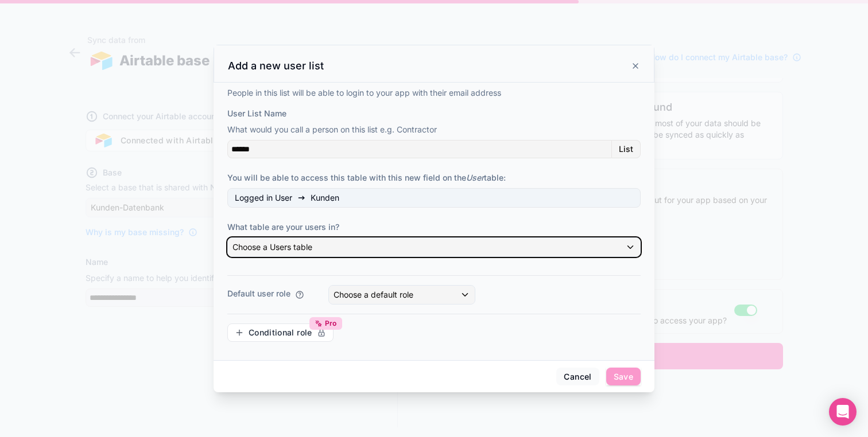
click at [316, 246] on div "Choose a Users table" at bounding box center [434, 247] width 412 height 18
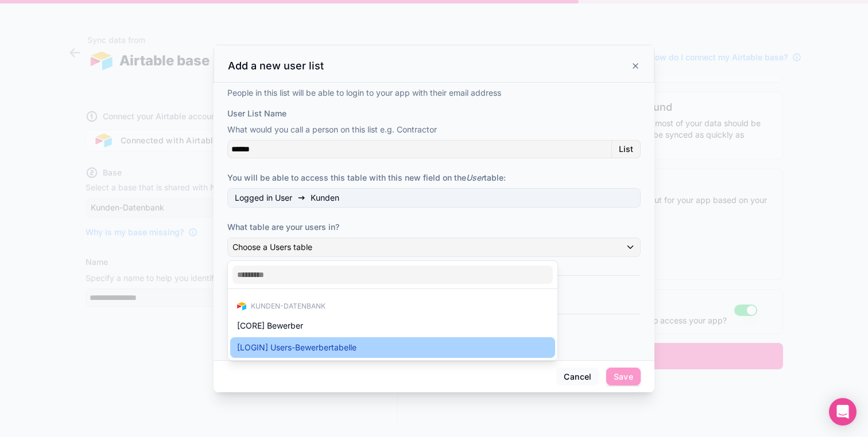
click at [309, 346] on span "[LOGIN] Users-Bewerbertabelle" at bounding box center [296, 348] width 119 height 14
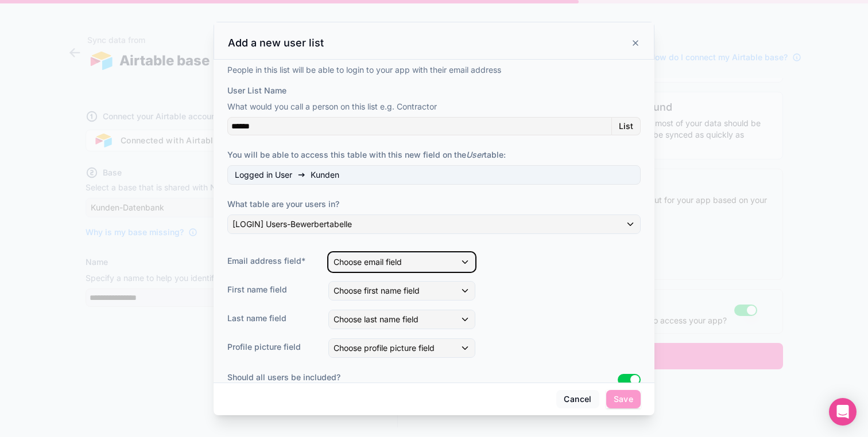
click at [407, 266] on div "Choose email field" at bounding box center [402, 262] width 146 height 18
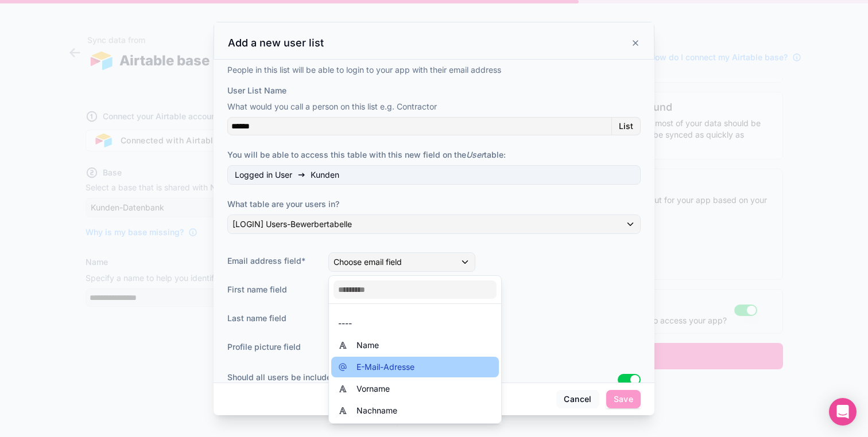
click at [383, 359] on div "E-Mail-Adresse" at bounding box center [415, 367] width 168 height 21
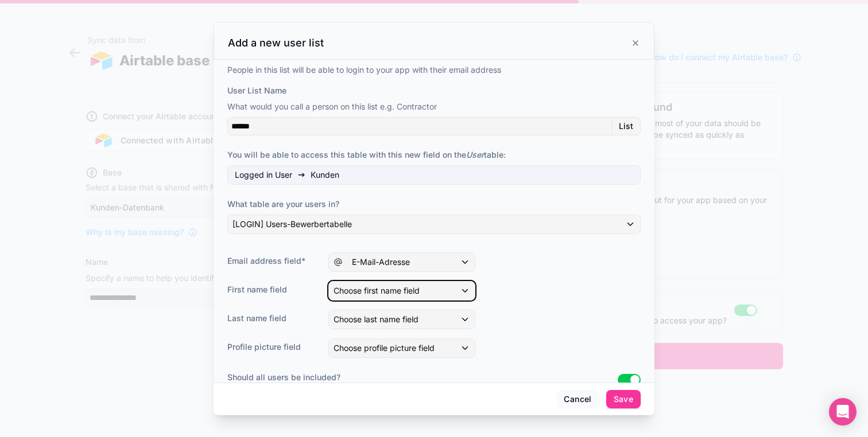
click at [396, 289] on span "Choose first name field" at bounding box center [376, 291] width 86 height 10
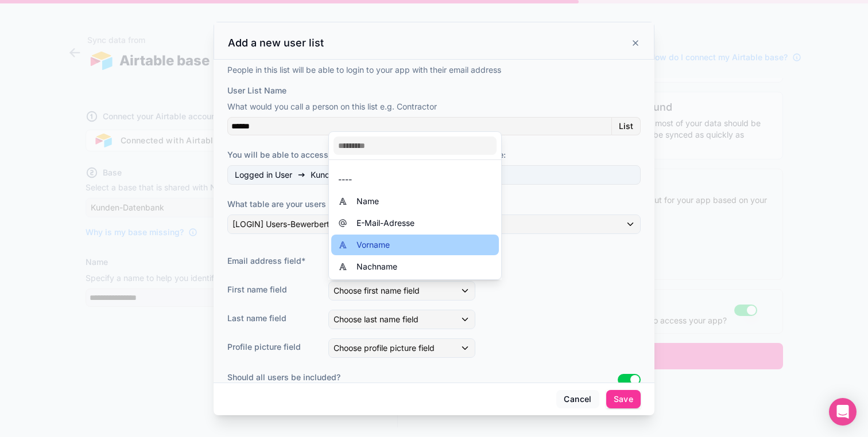
click at [401, 246] on div "Vorname" at bounding box center [415, 245] width 154 height 14
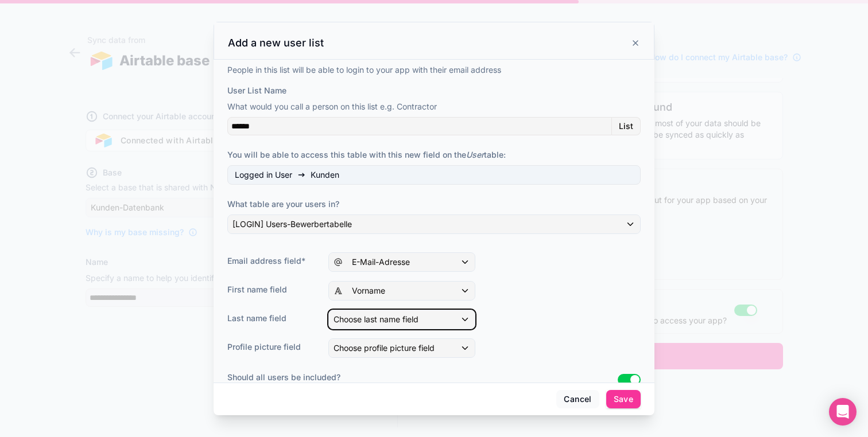
click at [386, 314] on span "Choose last name field" at bounding box center [375, 319] width 85 height 11
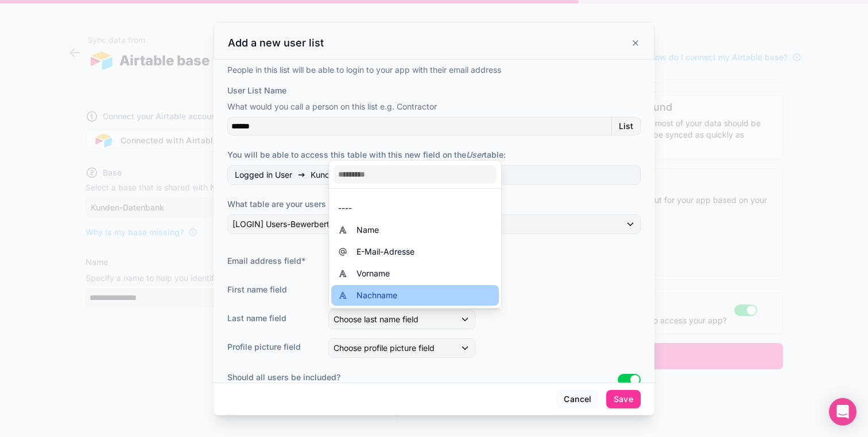
click at [389, 292] on span "Nachname" at bounding box center [376, 296] width 41 height 14
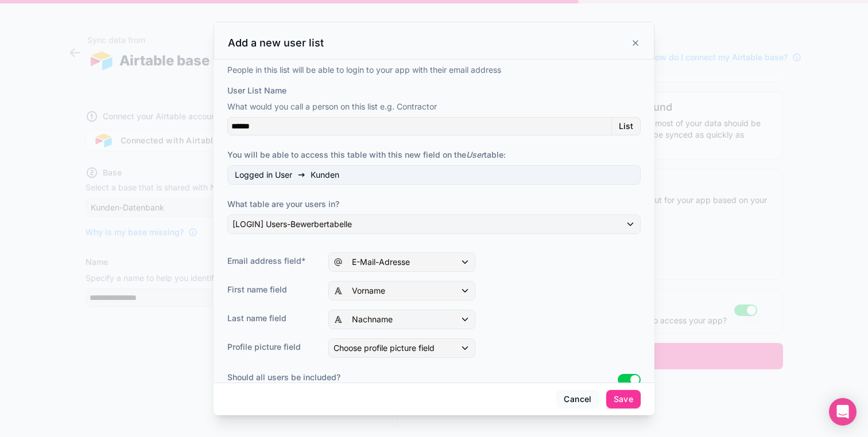
scroll to position [99, 0]
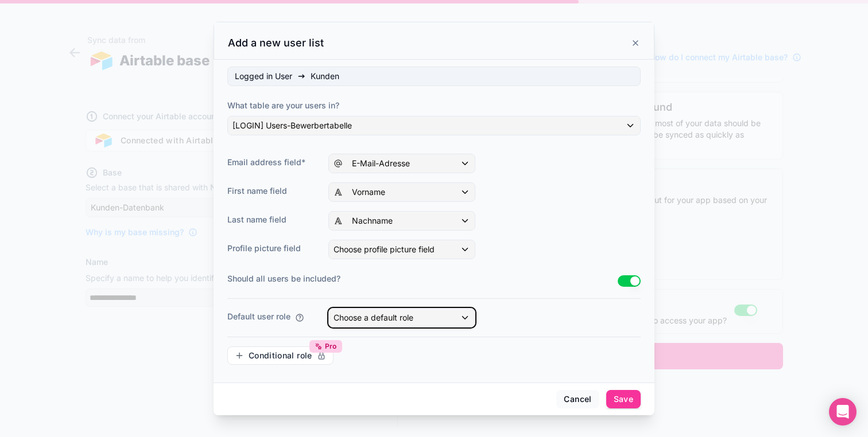
click at [408, 314] on span "Choose a default role" at bounding box center [373, 318] width 80 height 10
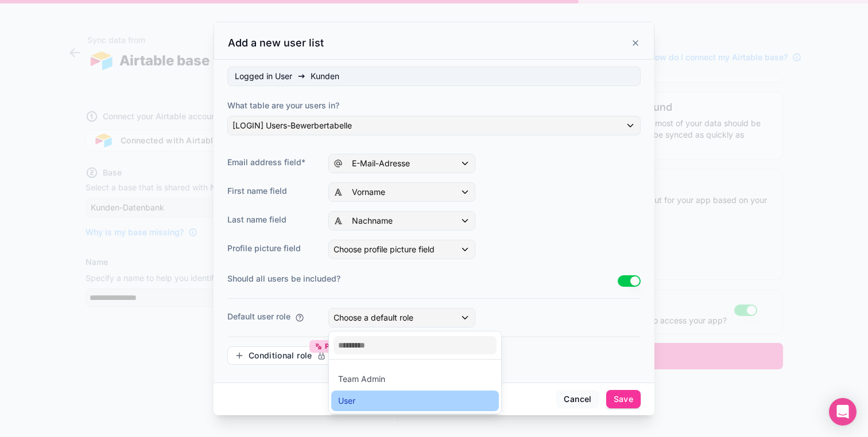
click at [361, 397] on div "User" at bounding box center [415, 401] width 154 height 14
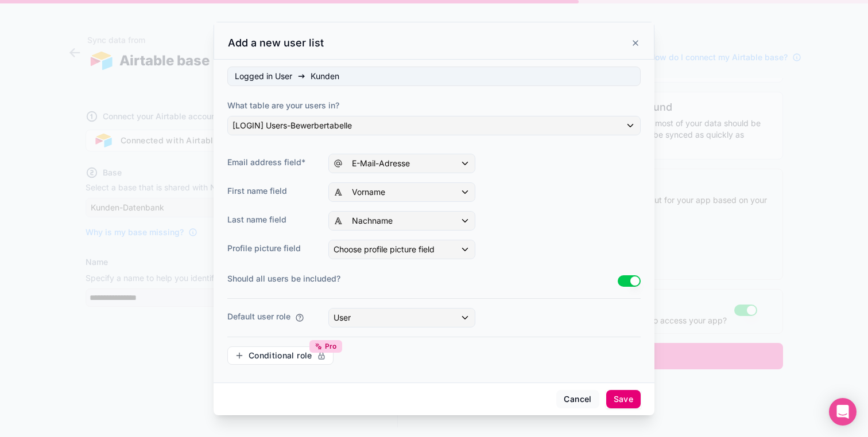
click at [619, 394] on button "Save" at bounding box center [623, 399] width 34 height 18
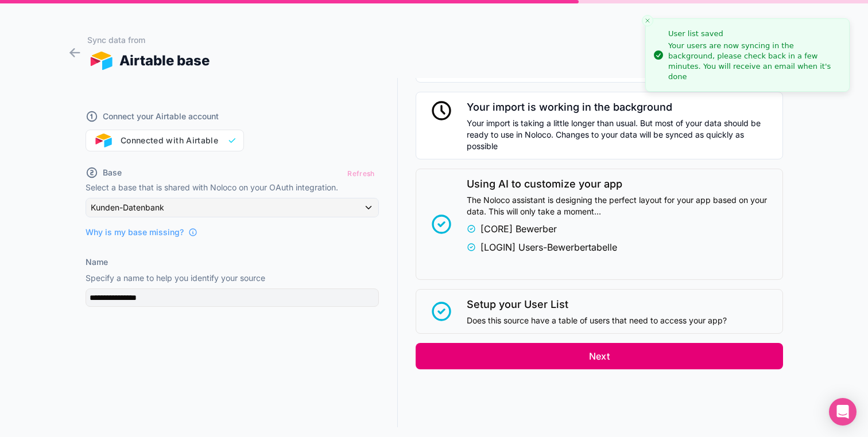
click at [612, 354] on button "Next" at bounding box center [599, 356] width 367 height 26
